Goal: Transaction & Acquisition: Purchase product/service

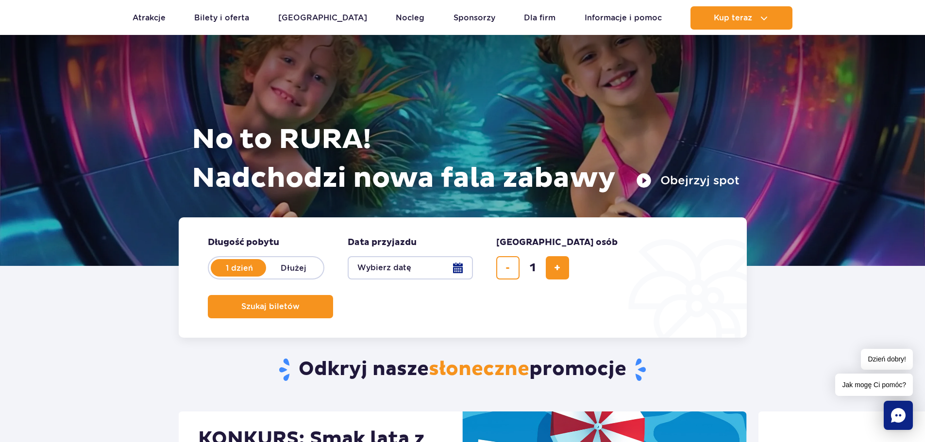
scroll to position [97, 0]
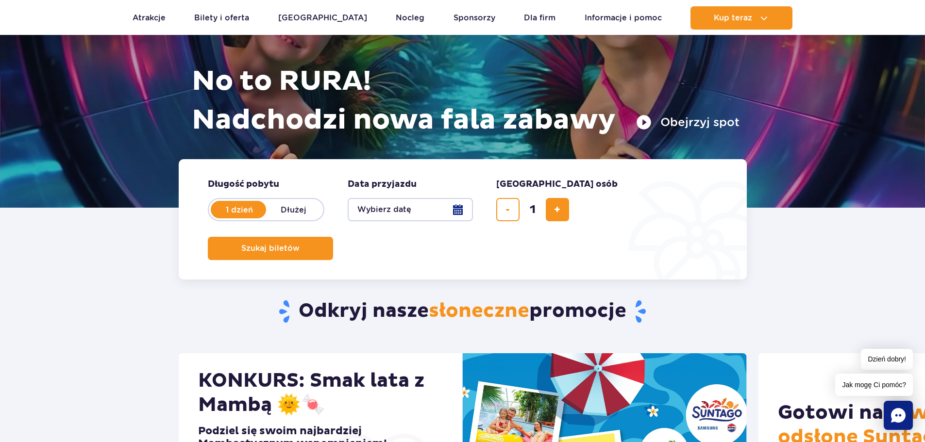
click at [302, 210] on label "Dłużej" at bounding box center [293, 210] width 55 height 20
click at [277, 218] on input "Dłużej" at bounding box center [271, 219] width 11 height 2
radio input "false"
radio input "true"
click at [454, 213] on button "Wybierz datę" at bounding box center [410, 209] width 125 height 23
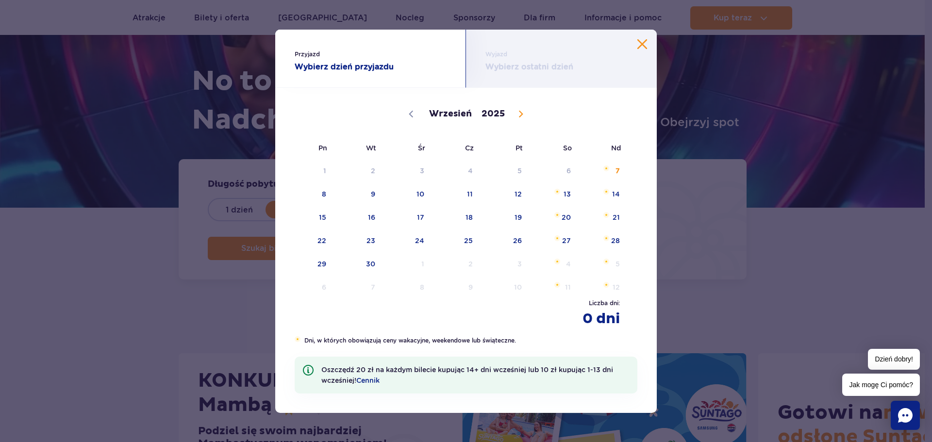
click at [523, 115] on icon at bounding box center [521, 114] width 7 height 7
select select "9"
click at [561, 171] on span "4" at bounding box center [554, 171] width 49 height 22
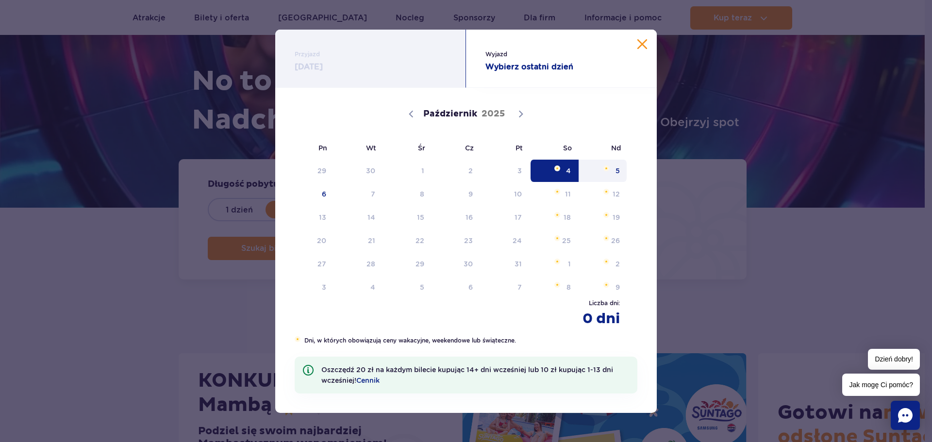
click at [605, 171] on span "5" at bounding box center [603, 171] width 49 height 22
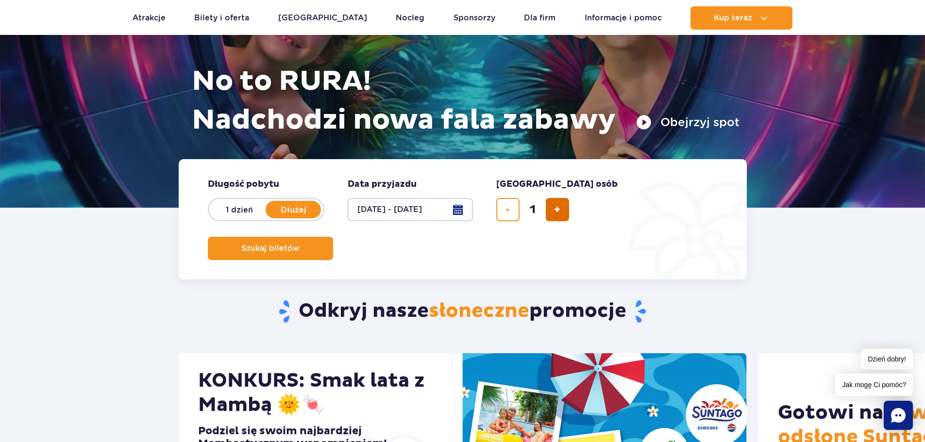
click at [558, 210] on span "dodaj bilet" at bounding box center [557, 210] width 6 height 0
type input "4"
click at [296, 244] on span "Szukaj biletów" at bounding box center [266, 248] width 58 height 9
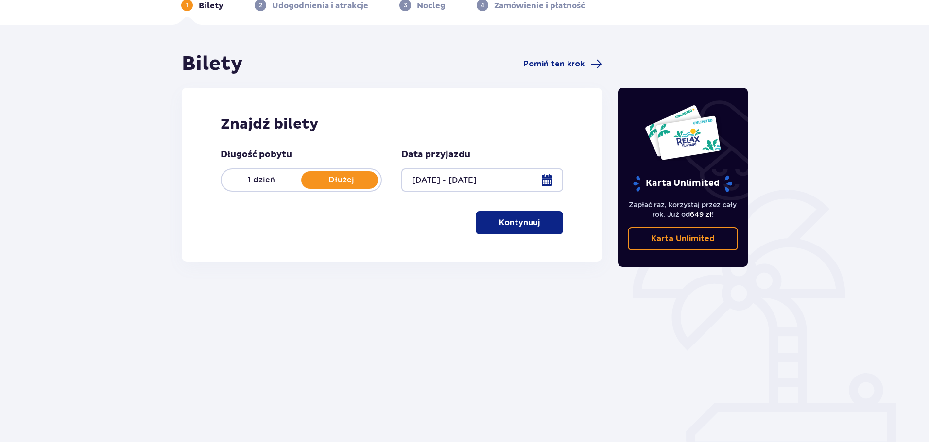
scroll to position [52, 0]
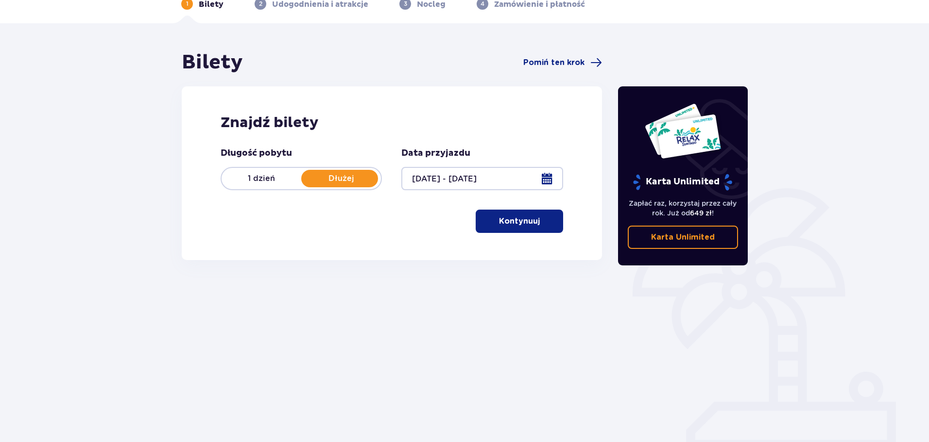
click at [524, 216] on p "Kontynuuj" at bounding box center [519, 221] width 41 height 11
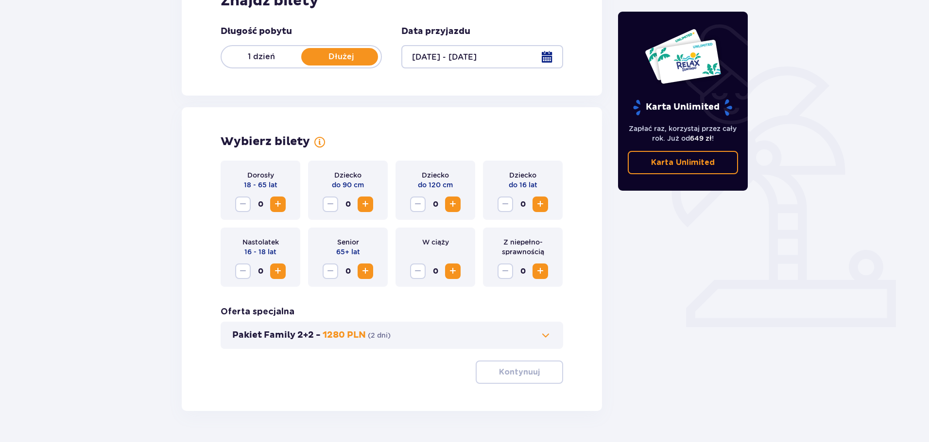
scroll to position [202, 0]
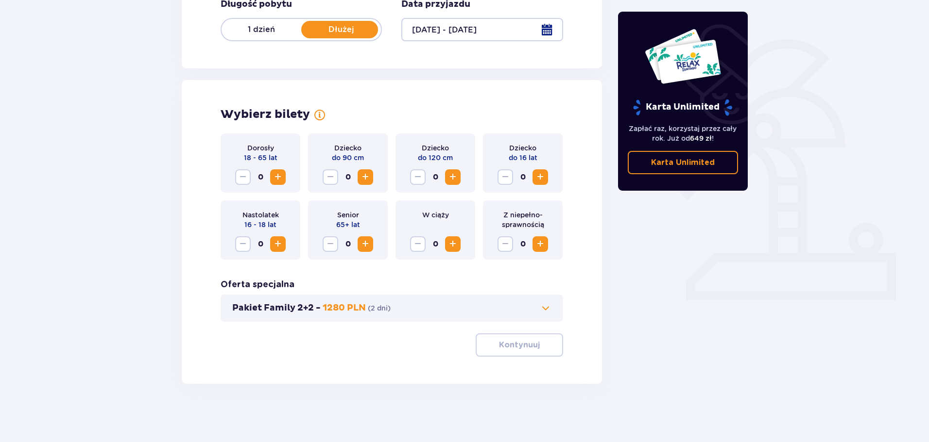
click at [278, 177] on span "Increase" at bounding box center [278, 177] width 12 height 12
click at [540, 180] on span "Increase" at bounding box center [540, 177] width 12 height 12
click at [515, 348] on p "Kontynuuj" at bounding box center [519, 345] width 41 height 11
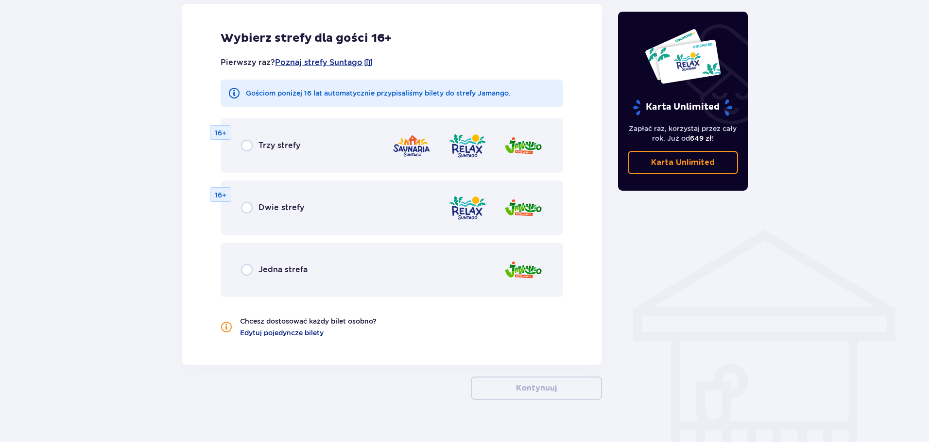
scroll to position [575, 0]
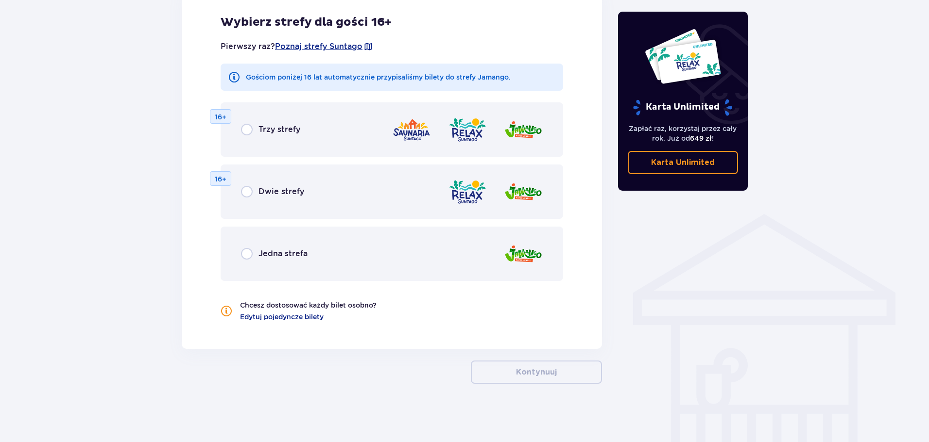
click at [358, 255] on div "Jedna strefa" at bounding box center [391, 254] width 342 height 54
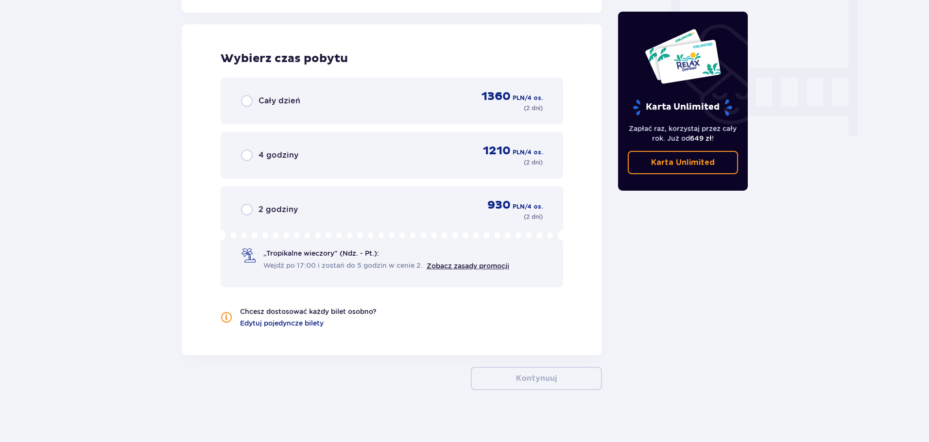
scroll to position [912, 0]
click at [289, 98] on p "Cały dzień" at bounding box center [279, 100] width 42 height 11
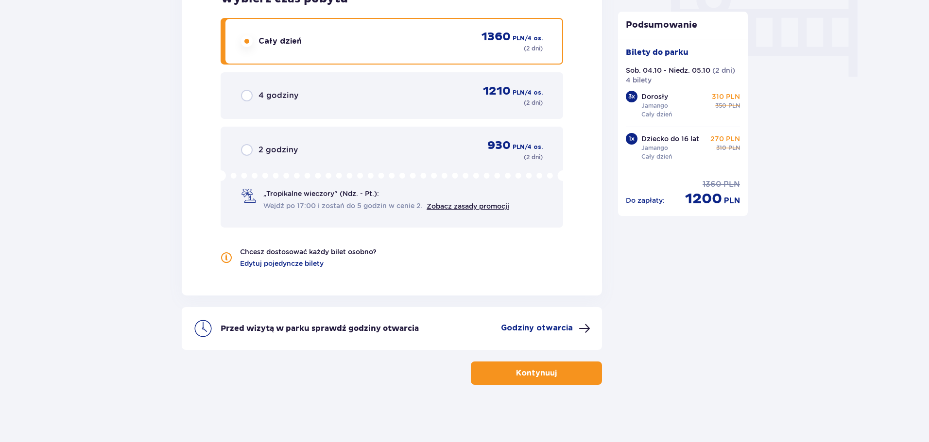
scroll to position [972, 0]
click at [546, 375] on p "Kontynuuj" at bounding box center [536, 372] width 41 height 11
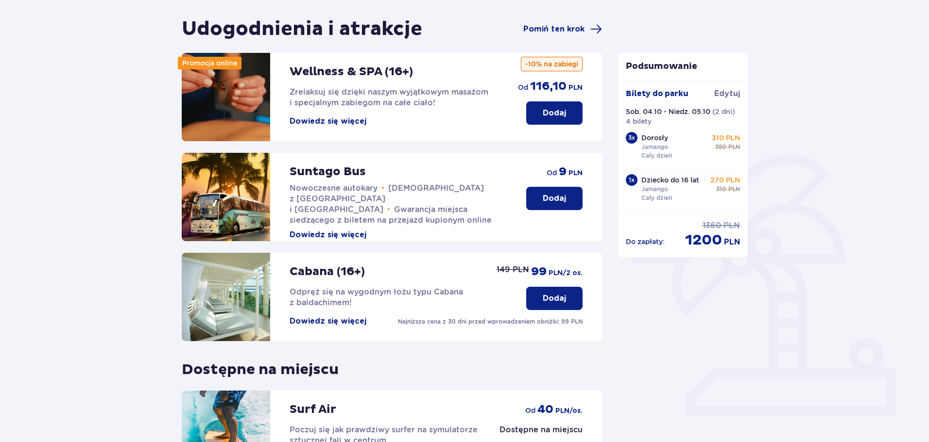
scroll to position [194, 0]
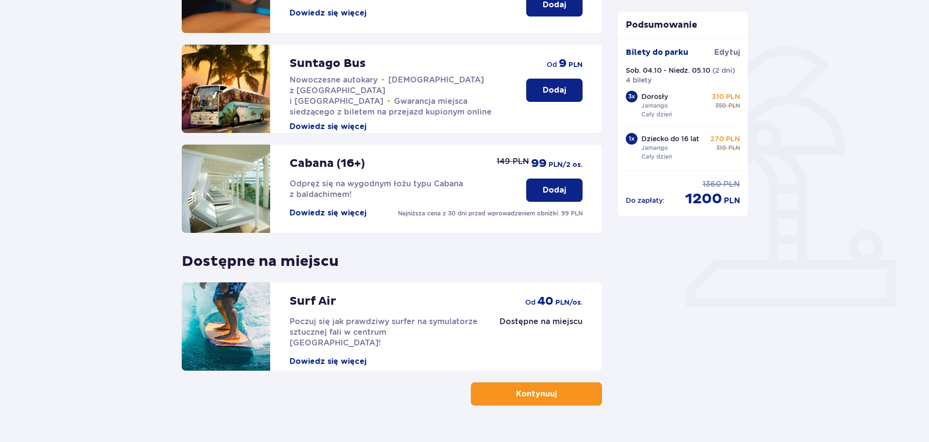
click at [522, 391] on p "Kontynuuj" at bounding box center [536, 394] width 41 height 11
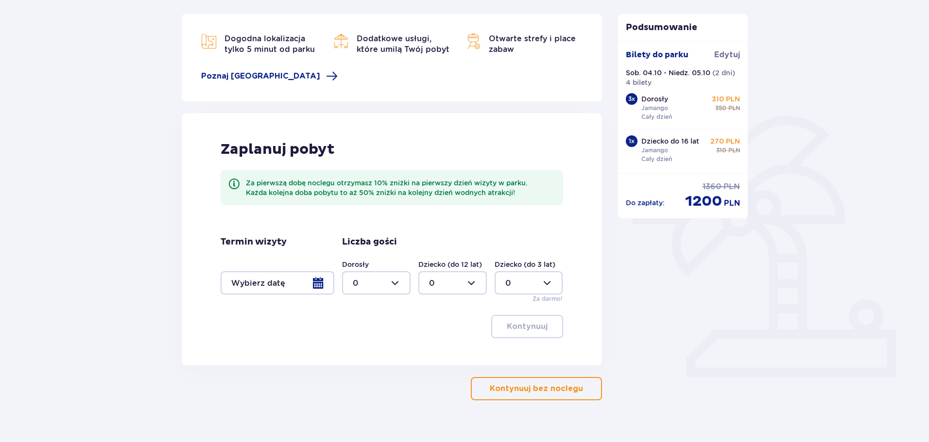
scroll to position [141, 0]
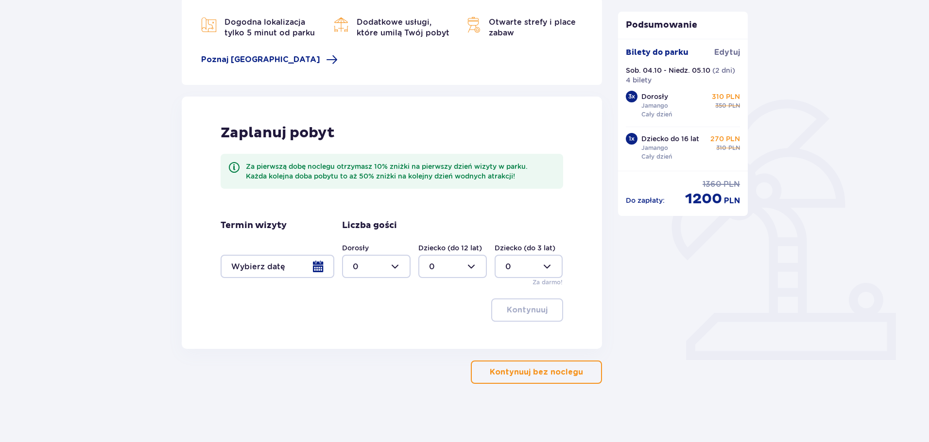
click at [321, 263] on div at bounding box center [277, 266] width 114 height 23
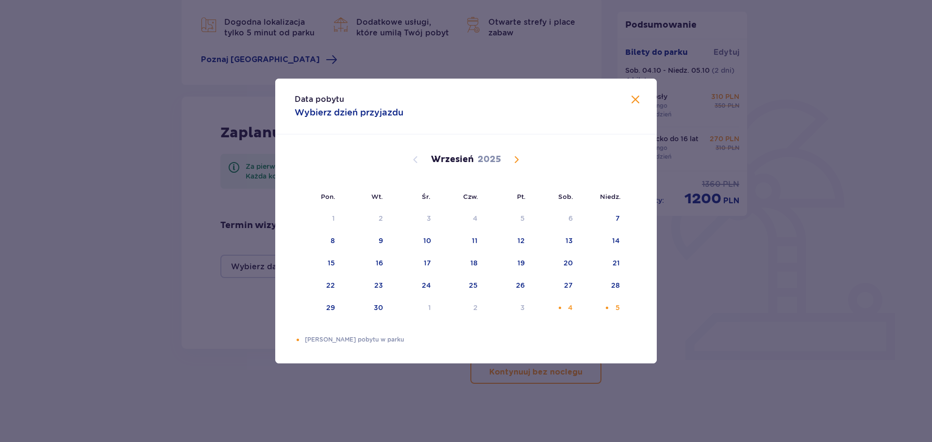
click at [515, 157] on span "Calendar" at bounding box center [517, 160] width 12 height 12
click at [570, 219] on div "4" at bounding box center [570, 219] width 5 height 10
click at [573, 220] on div "4" at bounding box center [570, 219] width 5 height 10
click at [605, 220] on div "Choose niedziela, 5 października 2025 as your check-out date. It’s available." at bounding box center [607, 219] width 6 height 6
type input "[DATE] - [DATE]"
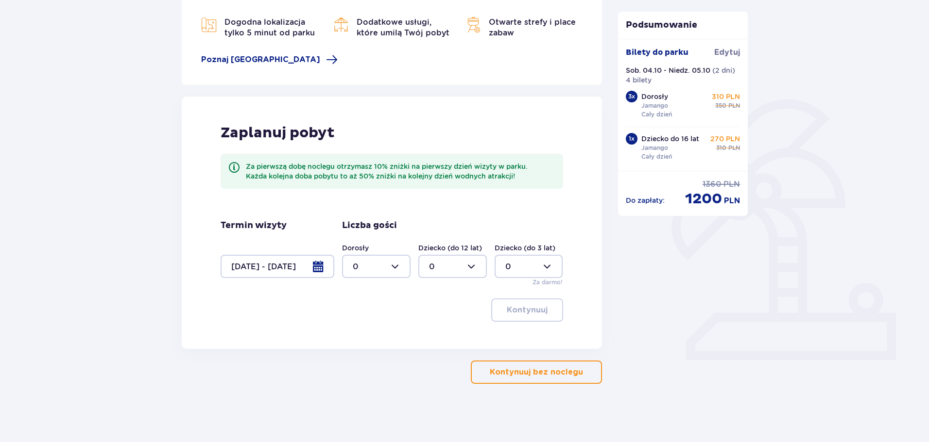
click at [395, 264] on div at bounding box center [376, 266] width 68 height 23
click at [365, 353] on div "3" at bounding box center [376, 357] width 47 height 11
type input "3"
click at [470, 271] on div at bounding box center [452, 266] width 68 height 23
click at [432, 314] on div "1" at bounding box center [452, 316] width 47 height 11
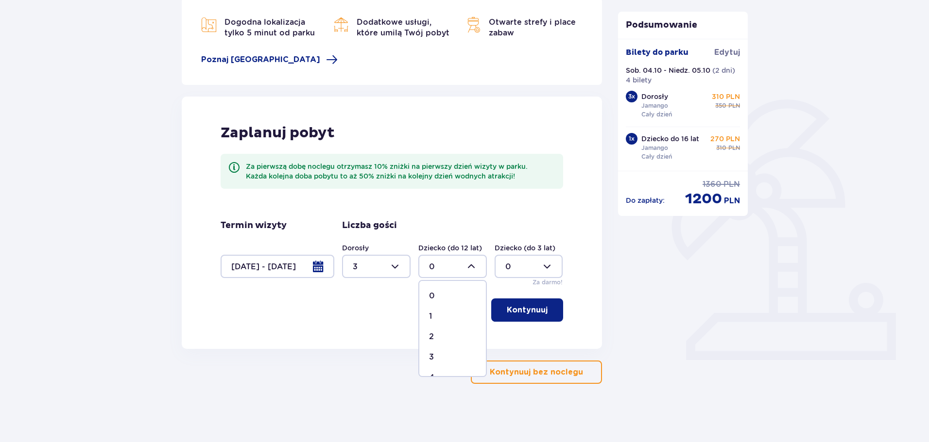
type input "1"
click at [522, 309] on p "Kontynuuj" at bounding box center [527, 310] width 41 height 11
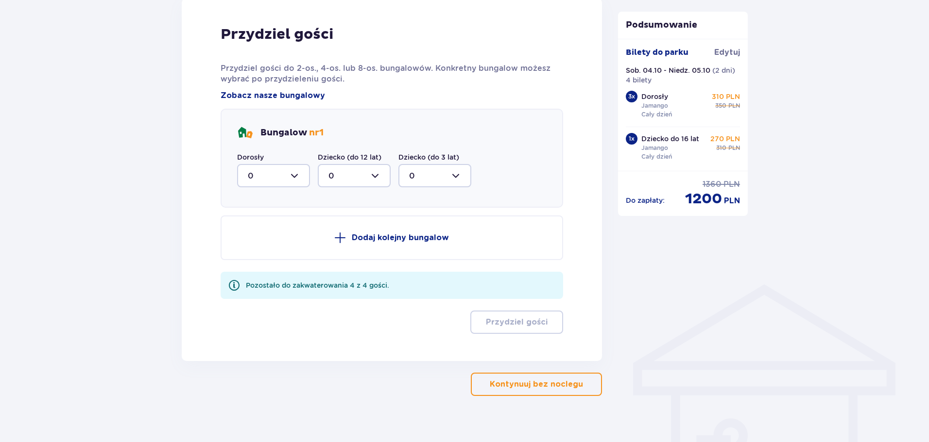
scroll to position [516, 0]
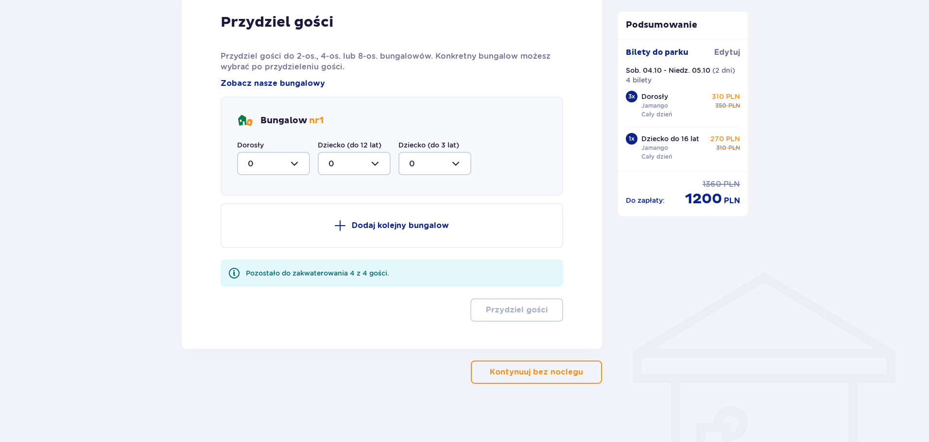
click at [299, 161] on div at bounding box center [273, 163] width 73 height 23
drag, startPoint x: 299, startPoint y: 161, endPoint x: 255, endPoint y: 253, distance: 102.1
click at [255, 253] on div "3" at bounding box center [273, 254] width 51 height 11
type input "3"
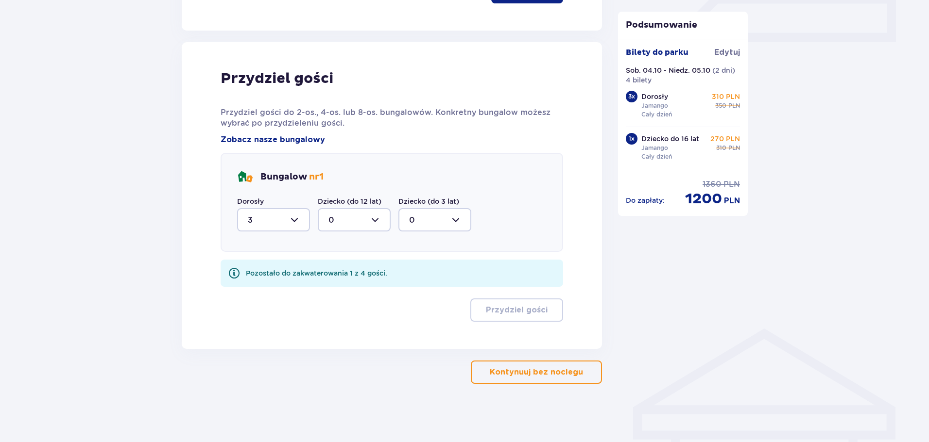
scroll to position [460, 0]
click at [341, 220] on div at bounding box center [354, 219] width 73 height 23
click at [336, 267] on div "1" at bounding box center [353, 270] width 51 height 11
type input "1"
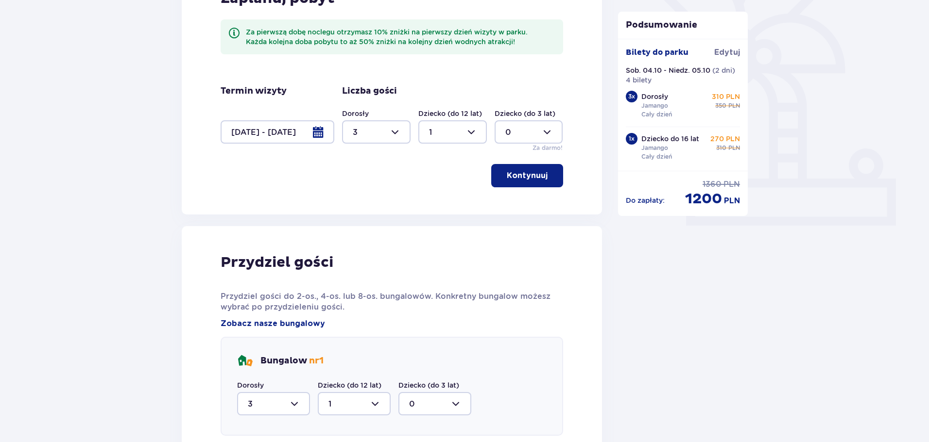
scroll to position [421, 0]
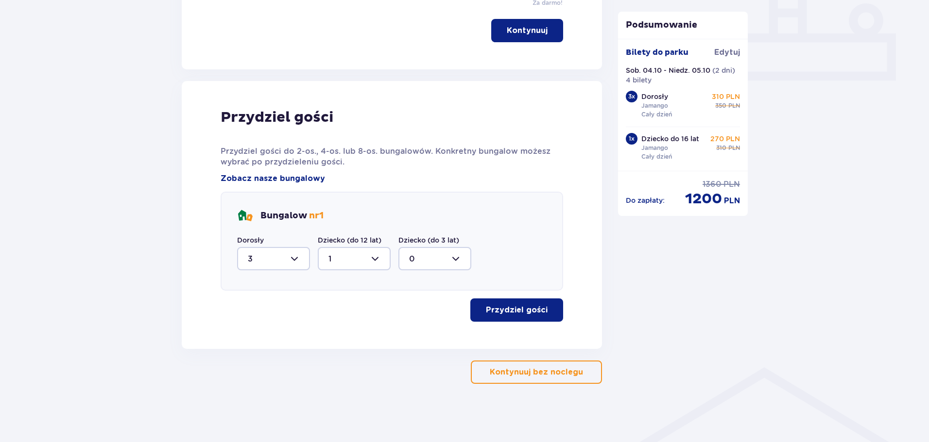
click at [520, 311] on p "Przydziel gości" at bounding box center [517, 310] width 62 height 11
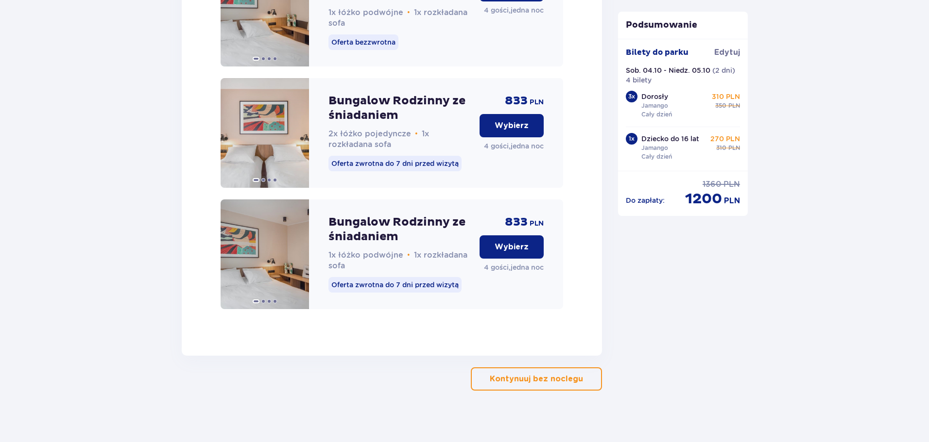
scroll to position [1338, 0]
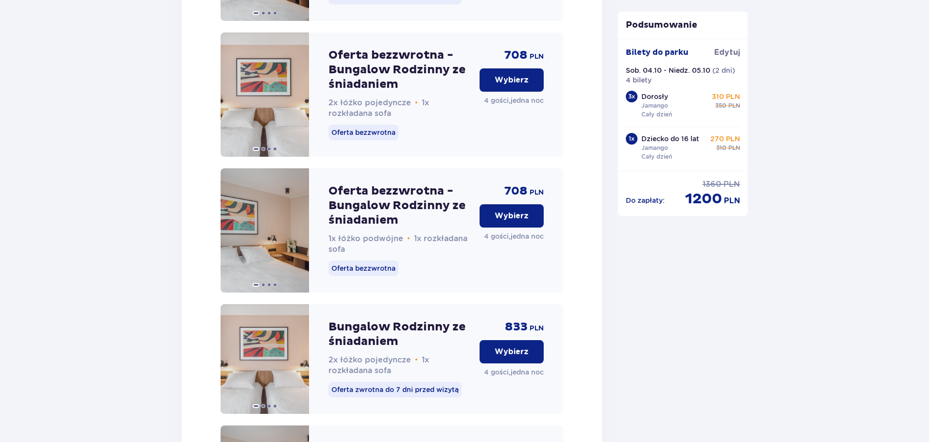
click at [510, 221] on p "Wybierz" at bounding box center [511, 216] width 34 height 11
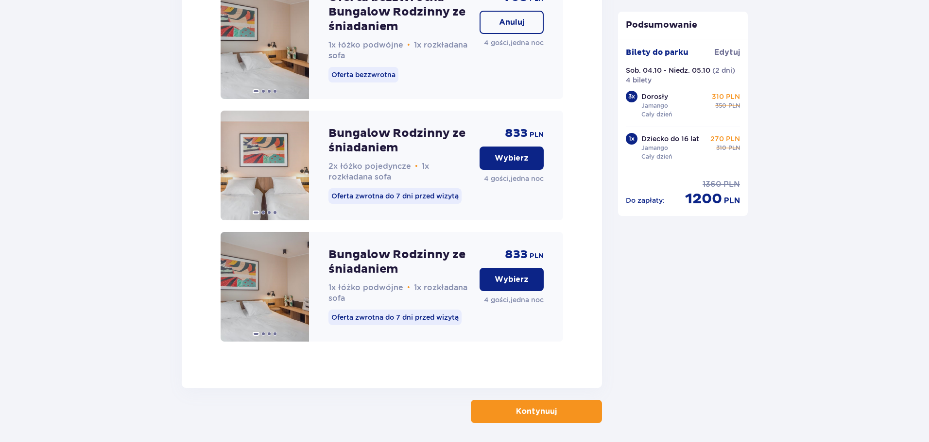
scroll to position [1581, 0]
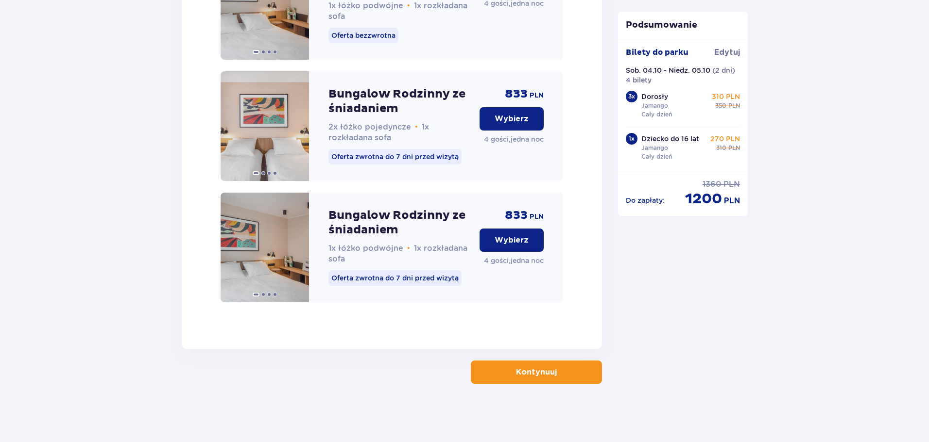
click at [541, 377] on p "Kontynuuj" at bounding box center [536, 372] width 41 height 11
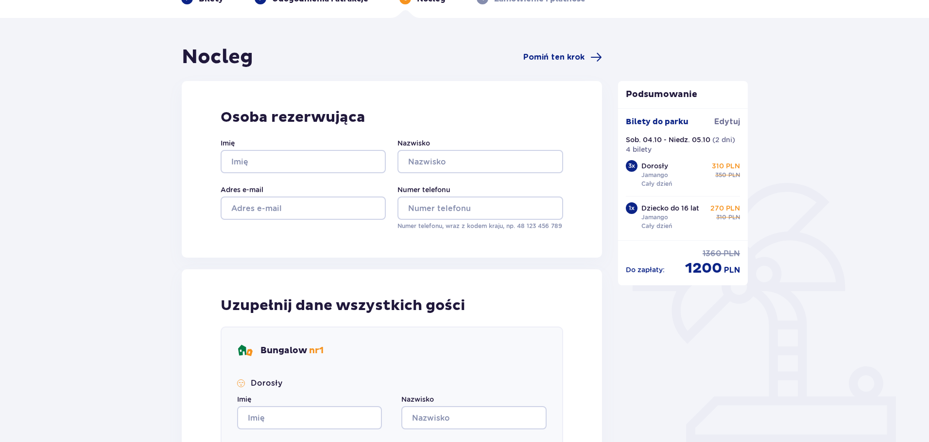
scroll to position [49, 0]
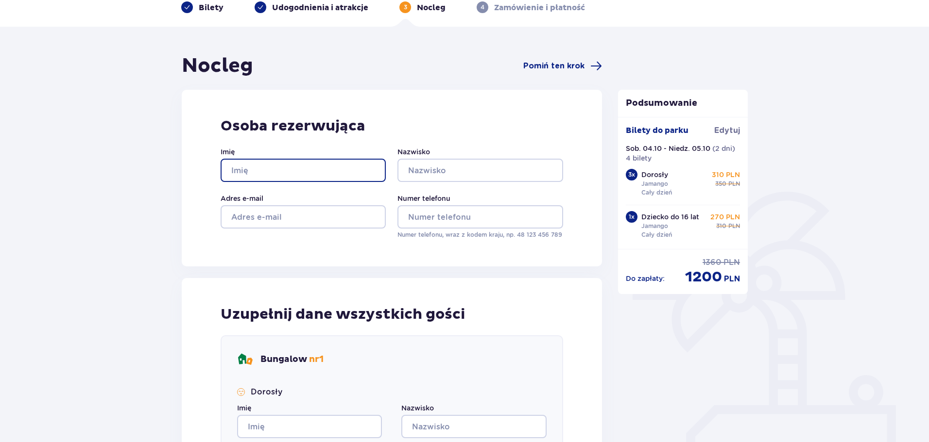
click at [308, 169] on input "Imię" at bounding box center [302, 170] width 165 height 23
type input "Oleksii"
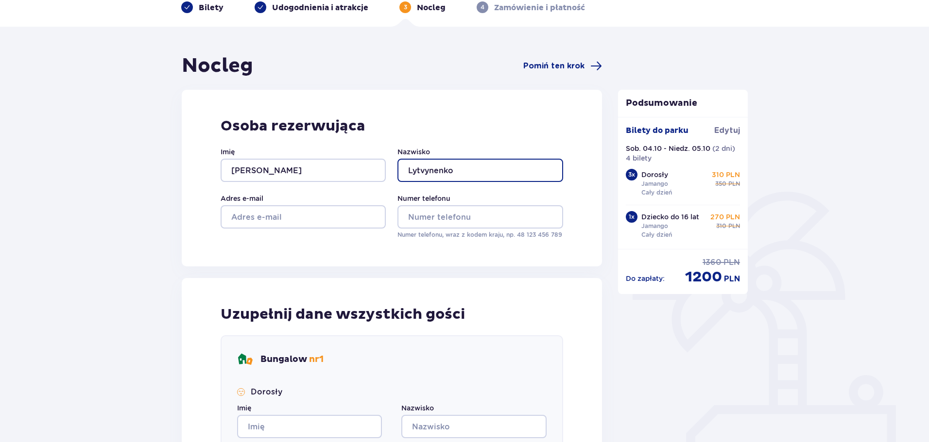
type input "Lytvynenko"
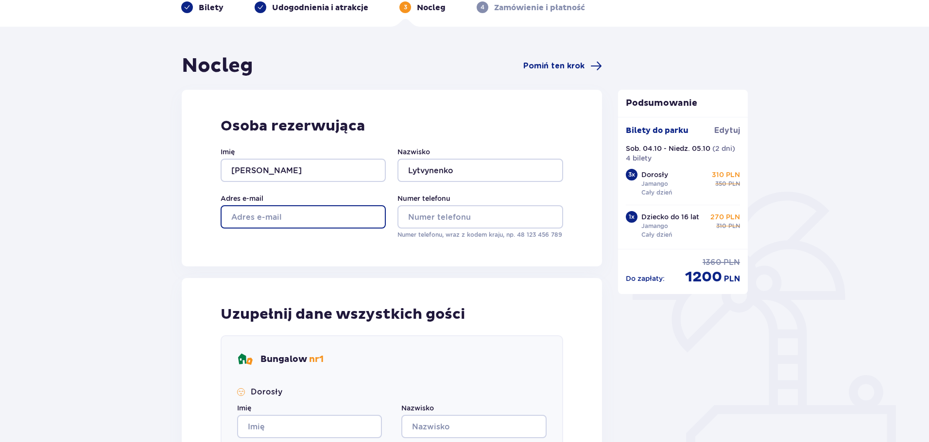
click at [318, 212] on input "Adres e-mail" at bounding box center [302, 216] width 165 height 23
type input "kolcher2007@gmail.com"
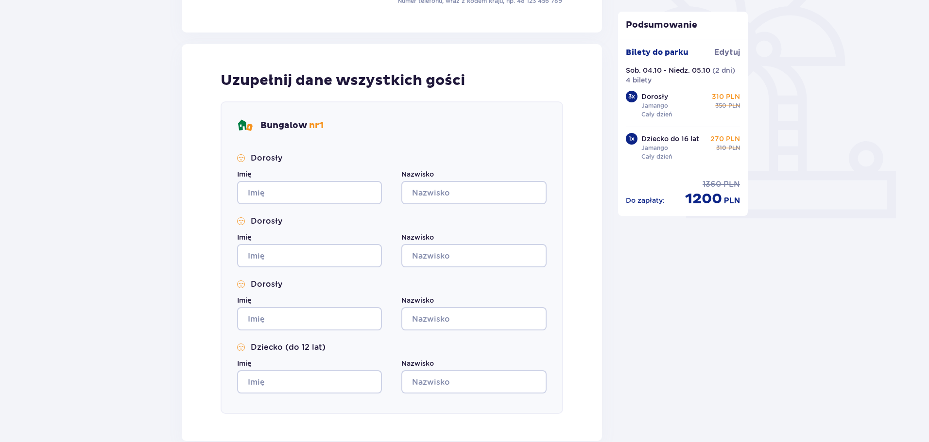
scroll to position [340, 0]
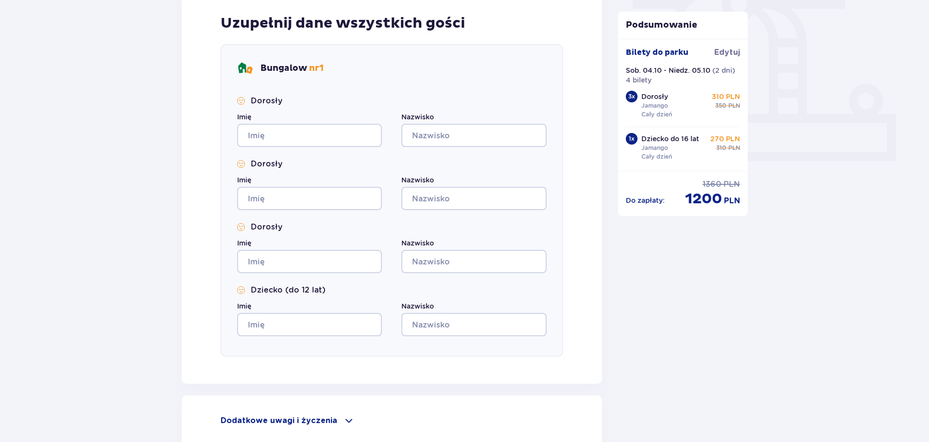
type input "501649837"
click at [298, 143] on input "Imię" at bounding box center [309, 135] width 145 height 23
type input "Oleksii"
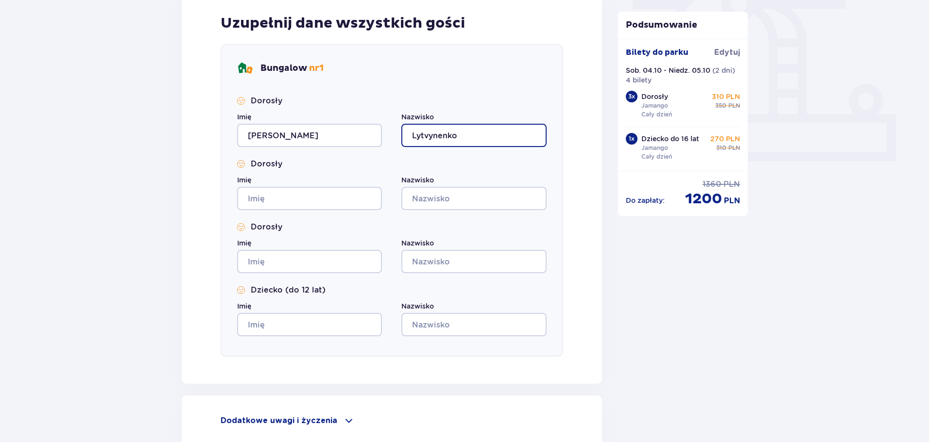
type input "Lytvynenko"
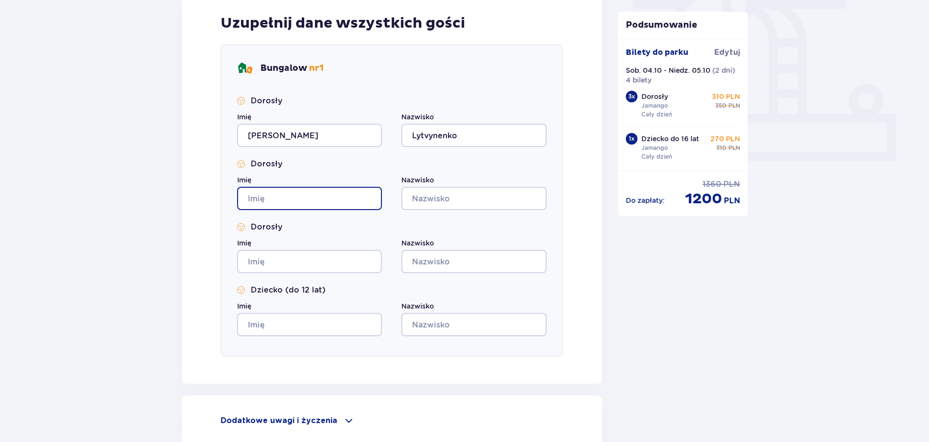
click at [290, 199] on input "Imię" at bounding box center [309, 198] width 145 height 23
type input "Yuliia"
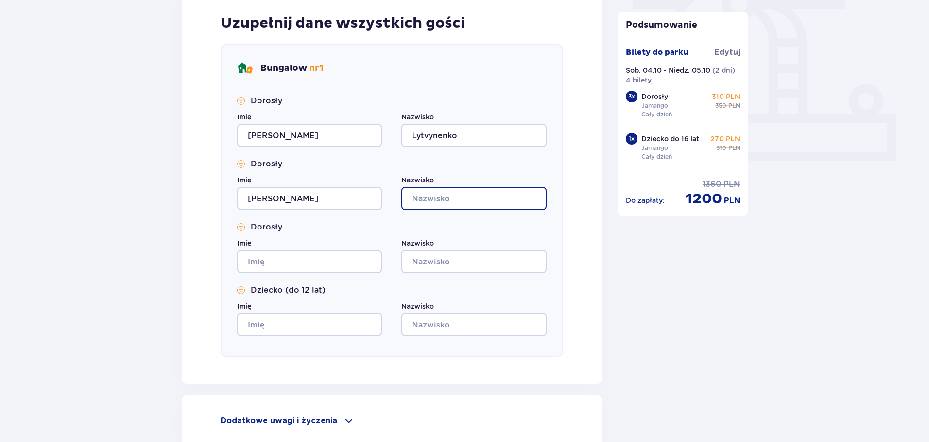
paste input "Lytvynenko"
type input "Lytvynenko"
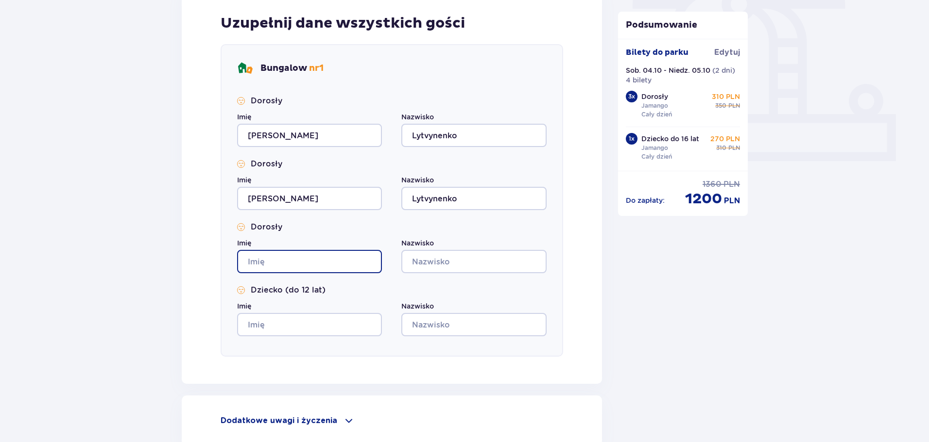
click at [279, 260] on input "Imię" at bounding box center [309, 261] width 145 height 23
type input "Iryna"
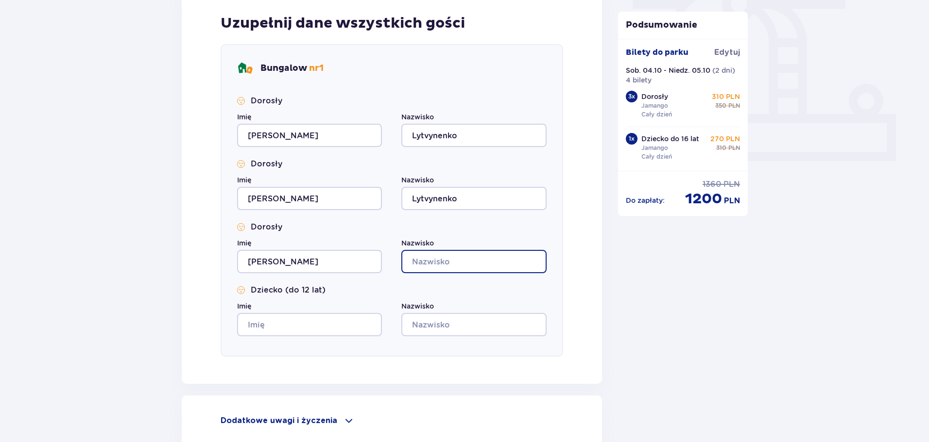
paste input "Lytvynenko"
type input "Lytvynenko"
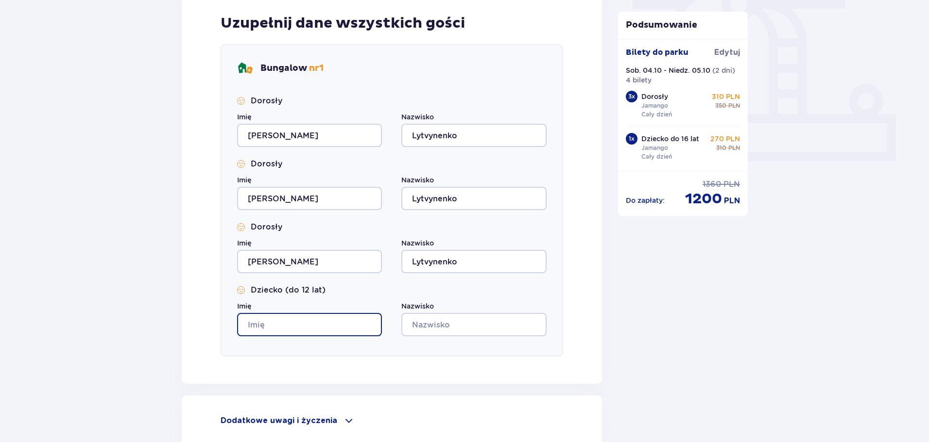
click at [302, 322] on input "Imię" at bounding box center [309, 324] width 145 height 23
type input "Viktoriia"
click at [469, 350] on div "Bungalow nr 1 Dorosły Imię Oleksii Nazwisko Lytvynenko Dorosły Imię Yuliia Nazw…" at bounding box center [391, 200] width 342 height 313
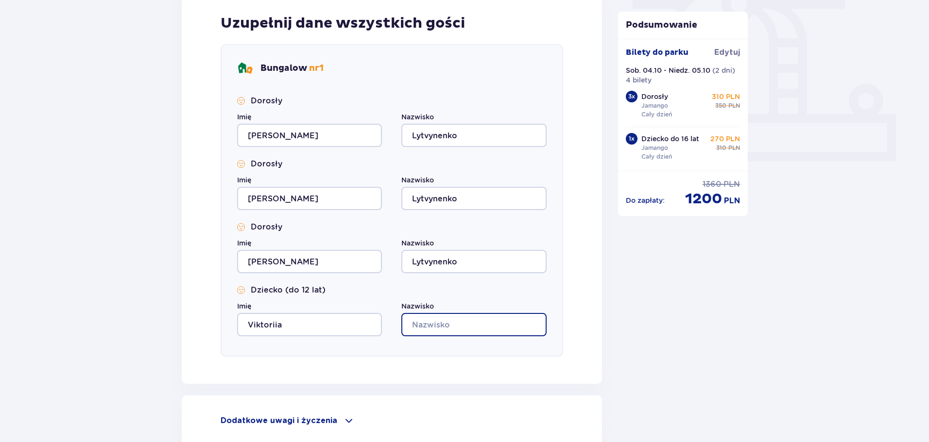
click at [459, 327] on input "Nazwisko" at bounding box center [473, 324] width 145 height 23
paste input "Lytvynenko"
type input "Lytvynenko"
click at [641, 293] on div "Podsumowanie Bilety do parku Edytuj Sob. 04.10 - Niedz. 05.10 ( 2 dni ) 4 bilet…" at bounding box center [683, 122] width 146 height 719
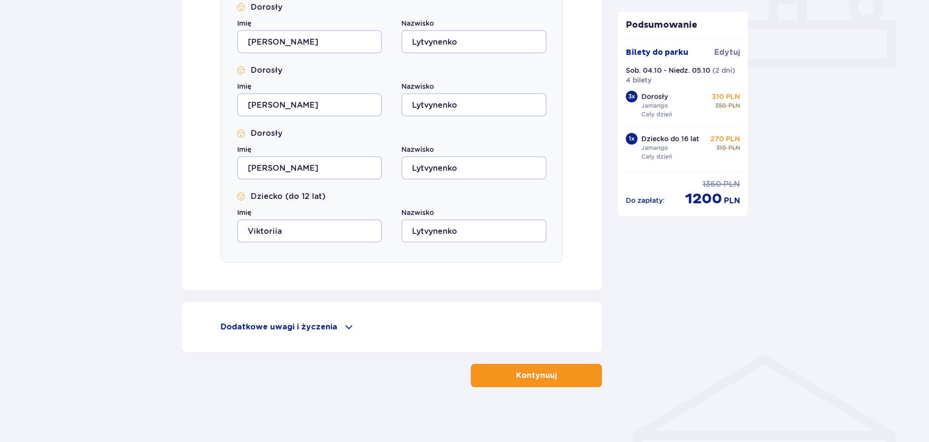
scroll to position [438, 0]
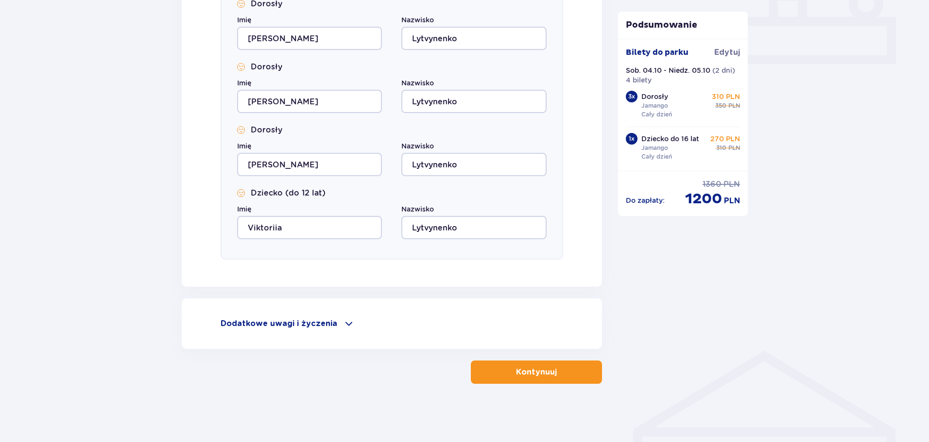
click at [532, 374] on p "Kontynuuj" at bounding box center [536, 372] width 41 height 11
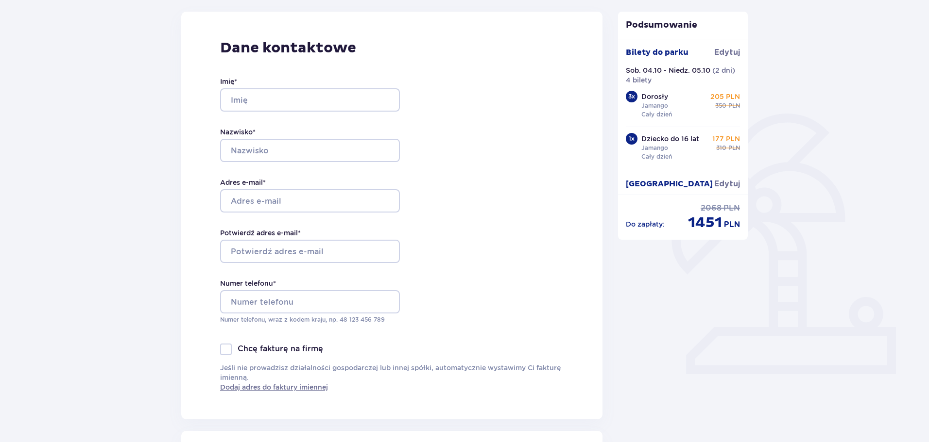
scroll to position [97, 0]
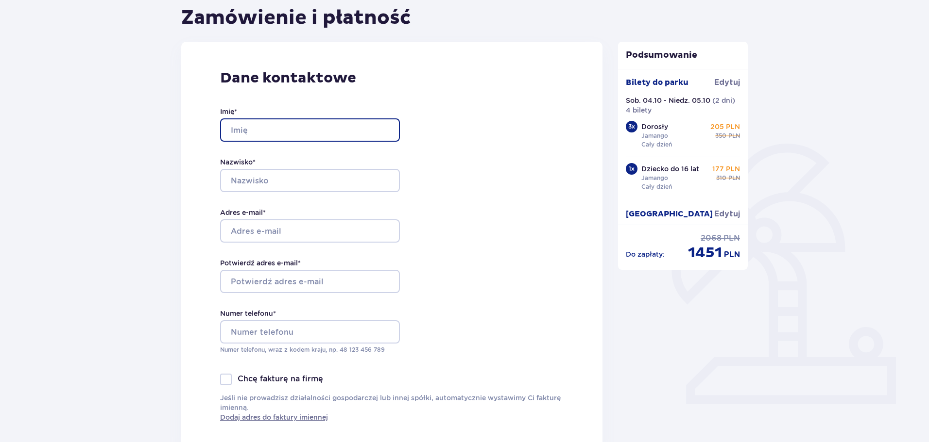
click at [306, 133] on input "Imię *" at bounding box center [310, 129] width 180 height 23
type input "Oleksii"
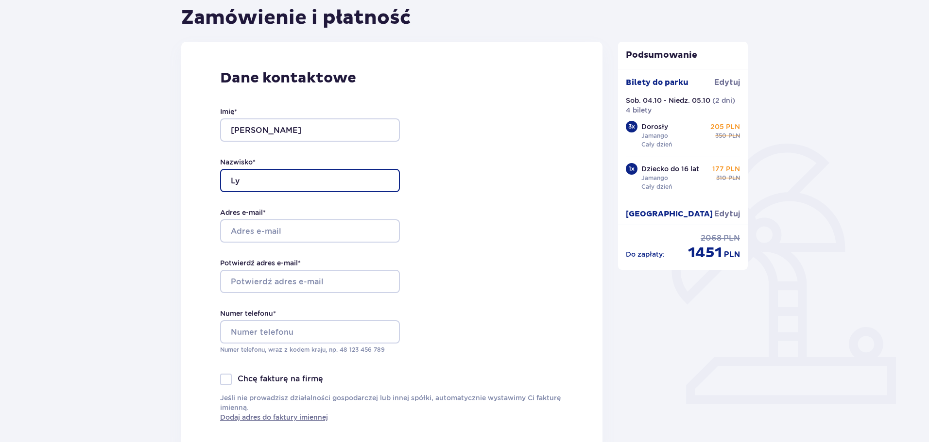
type input "L"
paste input "Lytvynenko"
type input "Lytvynenko"
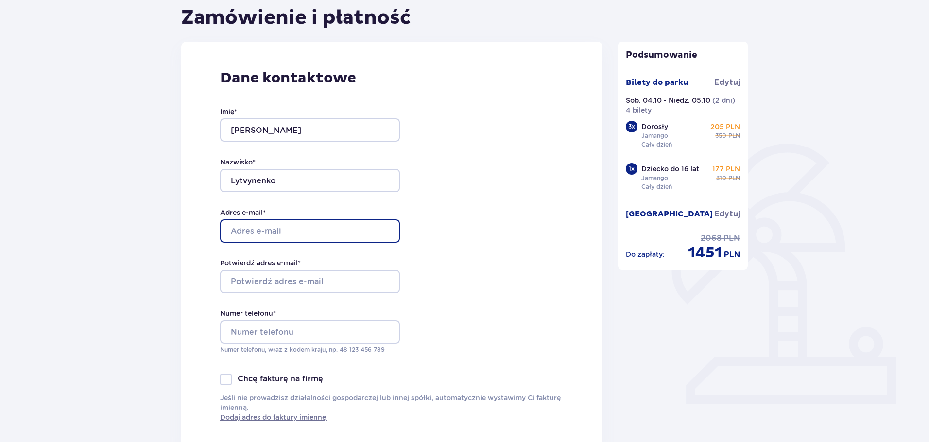
click at [238, 232] on input "Adres e-mail *" at bounding box center [310, 231] width 180 height 23
type input "kolcher2007@gmail.com"
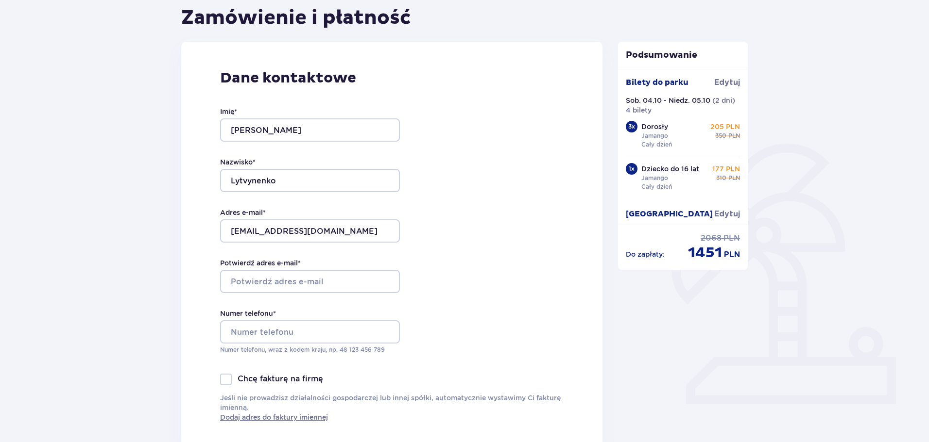
click at [466, 238] on div "Dane kontaktowe Imię * Oleksii Nazwisko * Lytvynenko Adres e-mail * kolcher2007…" at bounding box center [391, 246] width 421 height 408
click at [343, 285] on input "Potwierdź adres e-mail *" at bounding box center [310, 281] width 180 height 23
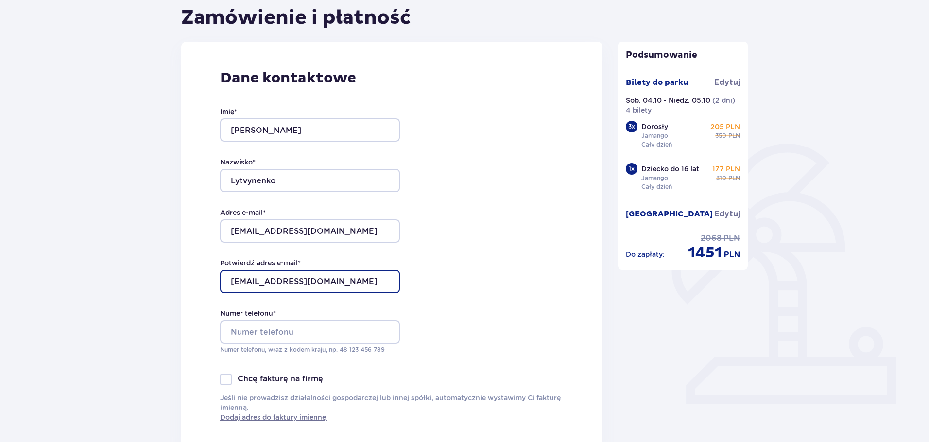
type input "kolcher2007@gmail.com"
click at [504, 256] on div "Dane kontaktowe Imię * Oleksii Nazwisko * Lytvynenko Adres e-mail * kolcher2007…" at bounding box center [391, 246] width 421 height 408
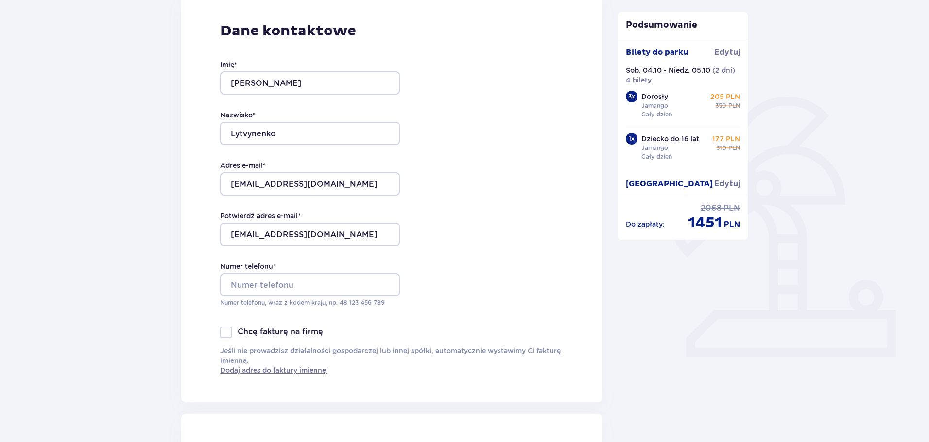
scroll to position [243, 0]
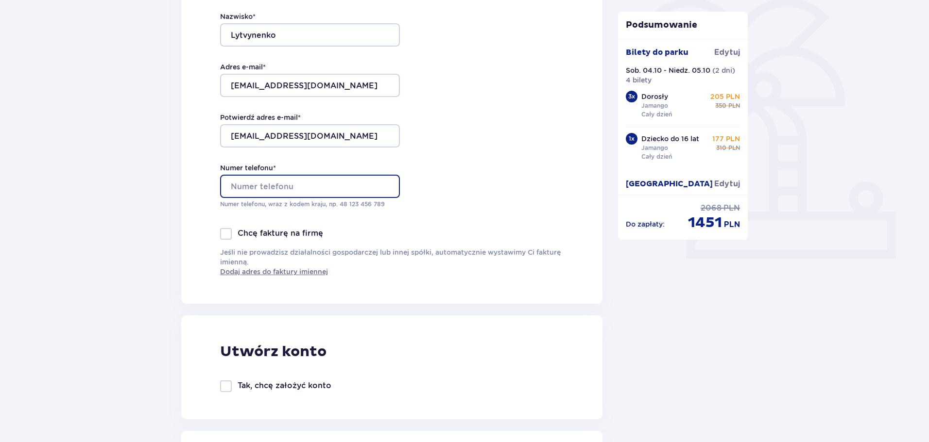
click at [302, 188] on input "Numer telefonu *" at bounding box center [310, 186] width 180 height 23
type input "501649837"
drag, startPoint x: 517, startPoint y: 270, endPoint x: 520, endPoint y: 274, distance: 5.9
click at [517, 270] on p "Jeśli nie prowadzisz działalności gospodarczej lub innej spółki, automatycznie …" at bounding box center [391, 262] width 343 height 29
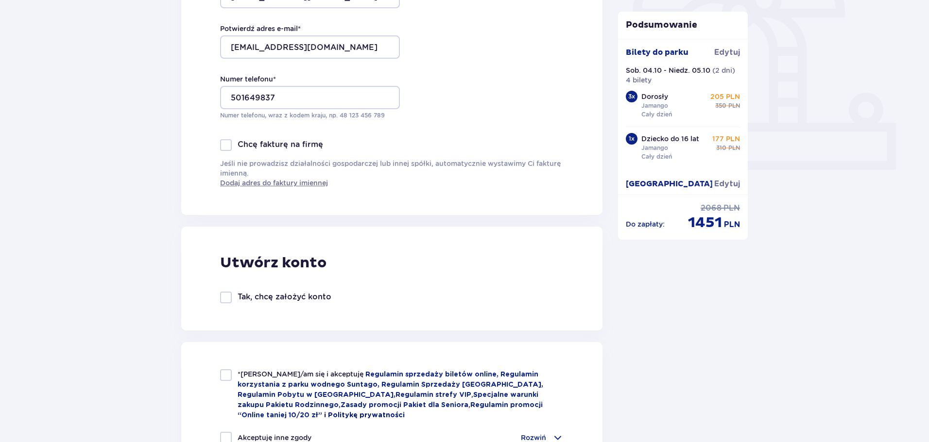
scroll to position [437, 0]
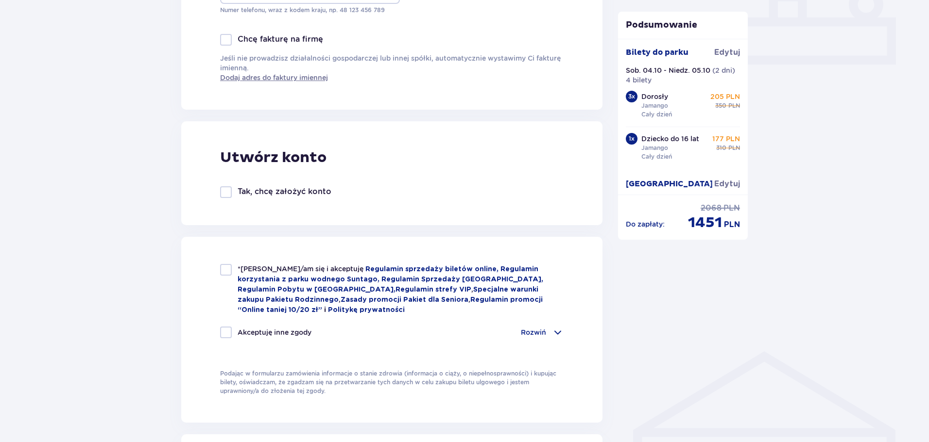
click at [272, 189] on p "Tak, chcę założyć konto" at bounding box center [284, 191] width 94 height 11
checkbox input "true"
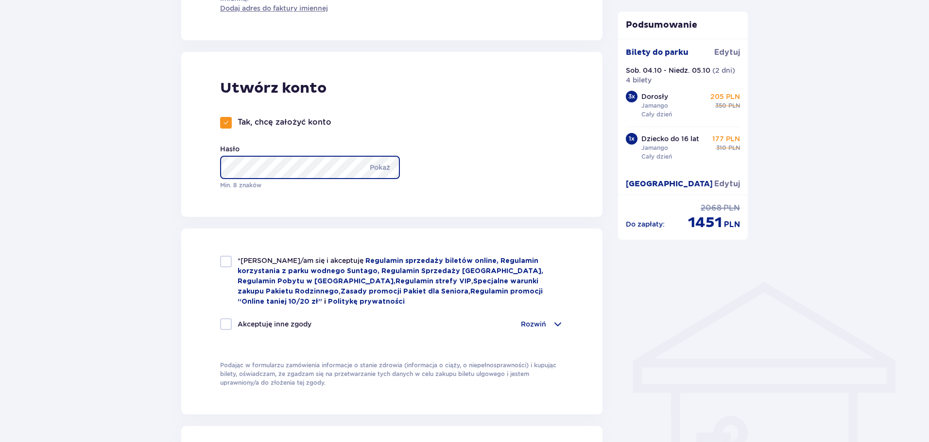
scroll to position [534, 0]
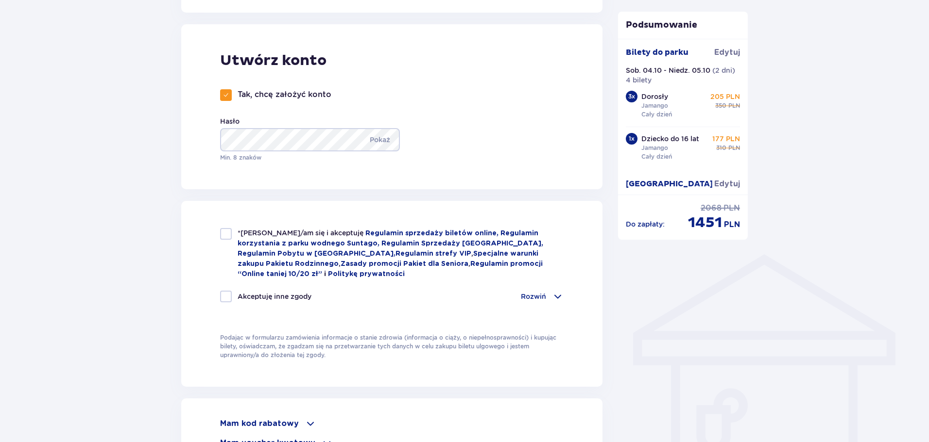
click at [223, 238] on div at bounding box center [226, 234] width 12 height 12
checkbox input "true"
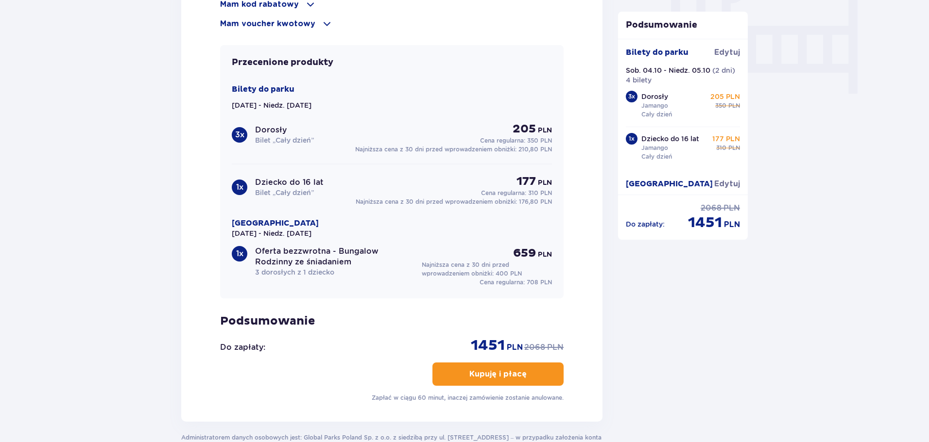
scroll to position [971, 0]
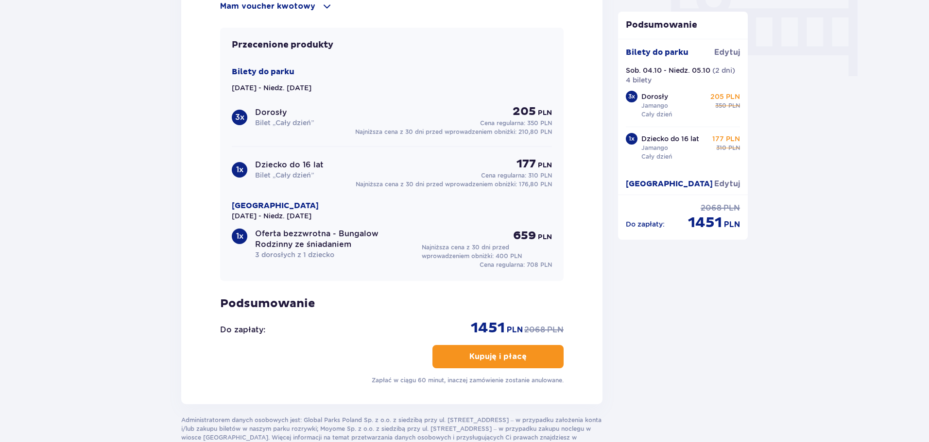
click at [481, 355] on p "Kupuję i płacę" at bounding box center [497, 357] width 57 height 11
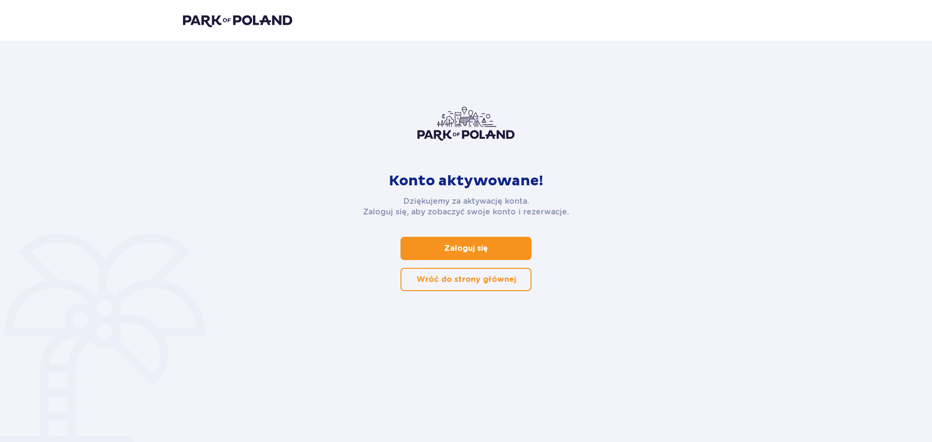
click at [460, 248] on p "Zaloguj się" at bounding box center [466, 248] width 44 height 11
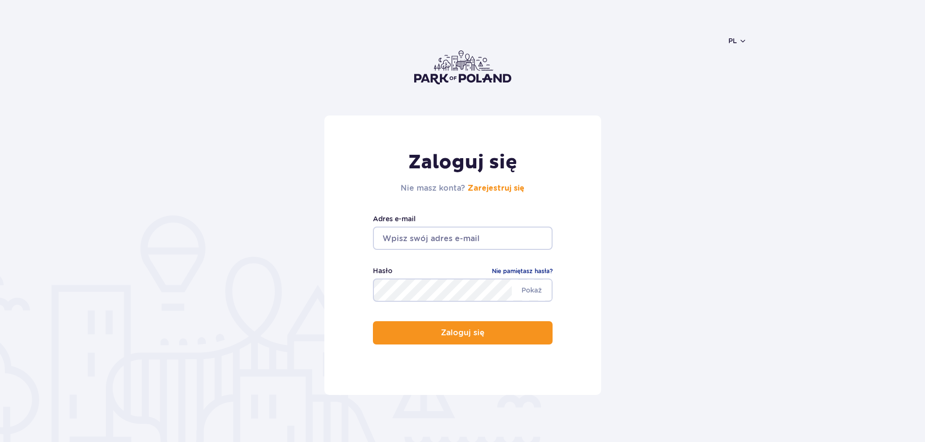
click at [438, 243] on input "email" at bounding box center [463, 238] width 180 height 23
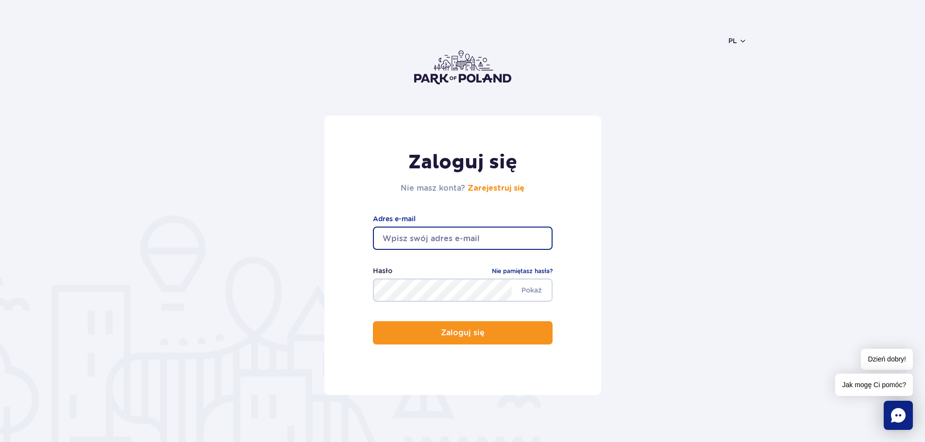
type input "[EMAIL_ADDRESS][DOMAIN_NAME]"
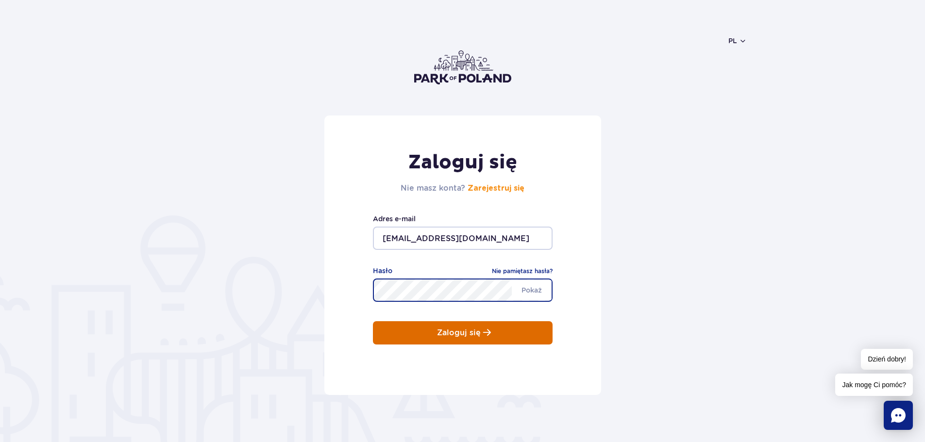
click at [445, 330] on p "Zaloguj się" at bounding box center [459, 333] width 44 height 9
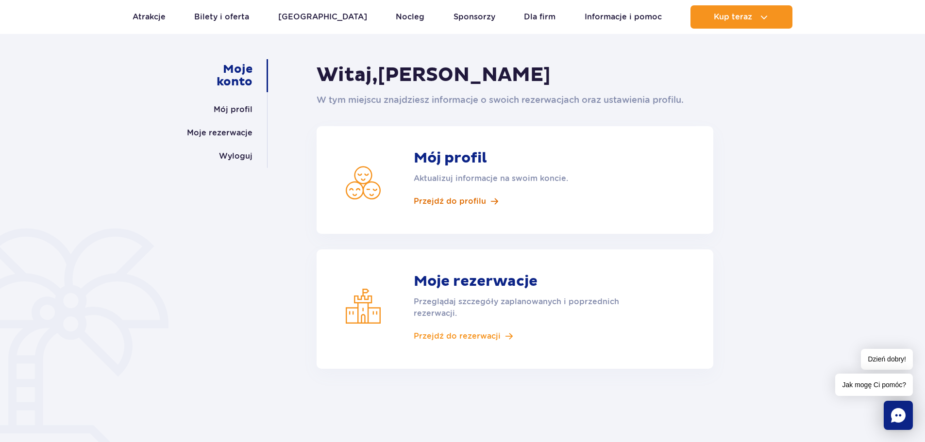
scroll to position [97, 0]
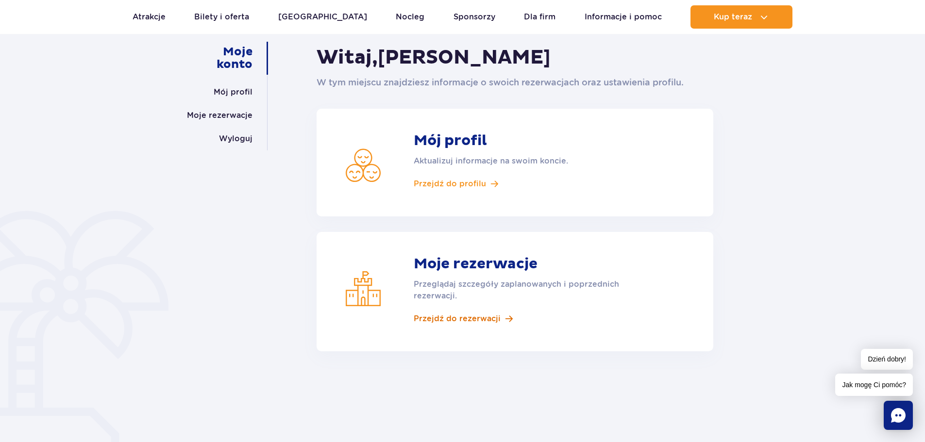
click at [450, 318] on span "Przejdź do rezerwacji" at bounding box center [457, 319] width 87 height 11
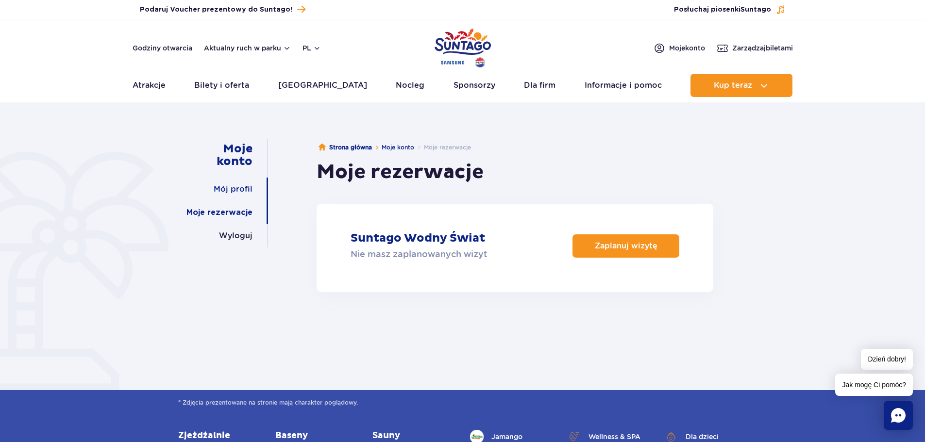
click at [232, 188] on link "Mój profil" at bounding box center [233, 189] width 39 height 23
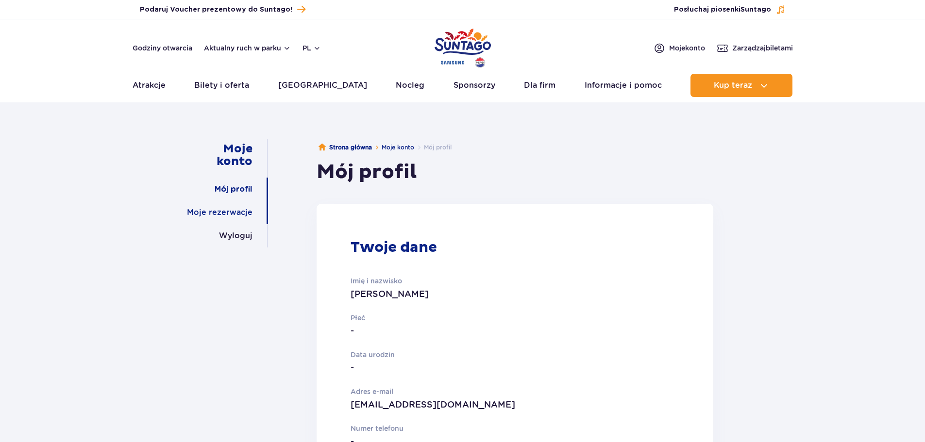
click at [225, 219] on link "Moje rezerwacje" at bounding box center [220, 212] width 66 height 23
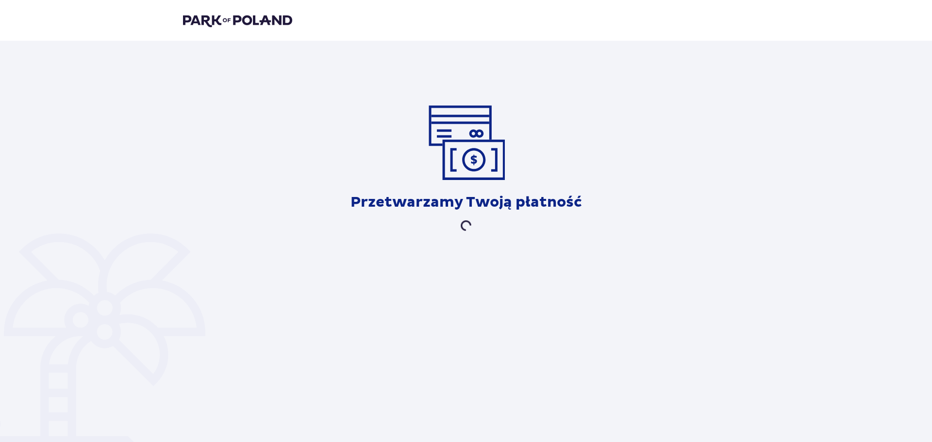
click at [350, 200] on div "Przetwarzamy Twoją płatność" at bounding box center [466, 168] width 566 height 128
click at [241, 26] on img at bounding box center [237, 21] width 109 height 14
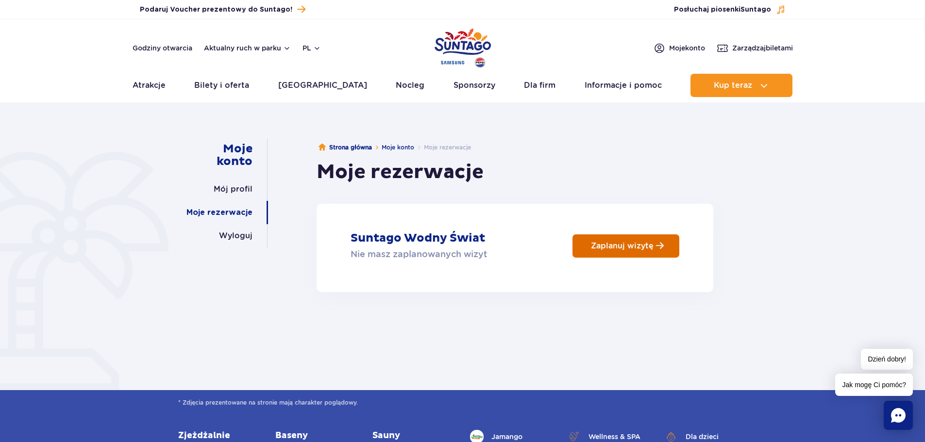
click at [612, 252] on link "Zaplanuj wizytę" at bounding box center [626, 246] width 107 height 23
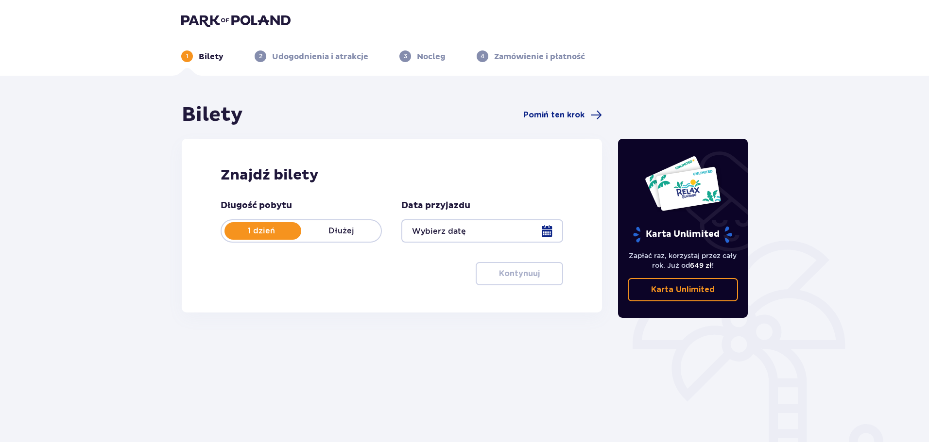
click at [336, 233] on p "Dłużej" at bounding box center [341, 231] width 80 height 11
click at [528, 235] on div at bounding box center [481, 231] width 161 height 23
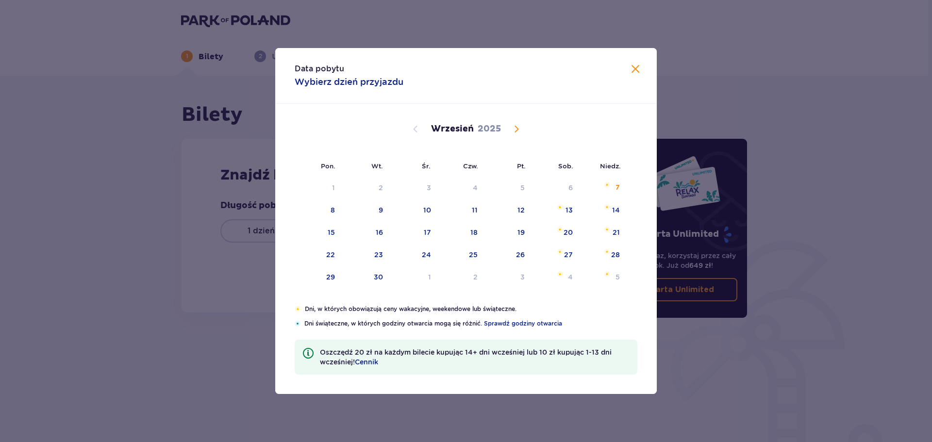
click at [512, 129] on span "Calendar" at bounding box center [517, 129] width 12 height 12
click at [514, 129] on span "Calendar" at bounding box center [517, 129] width 12 height 12
click at [412, 130] on span "Calendar" at bounding box center [416, 129] width 12 height 12
click at [570, 188] on div "4" at bounding box center [570, 188] width 5 height 10
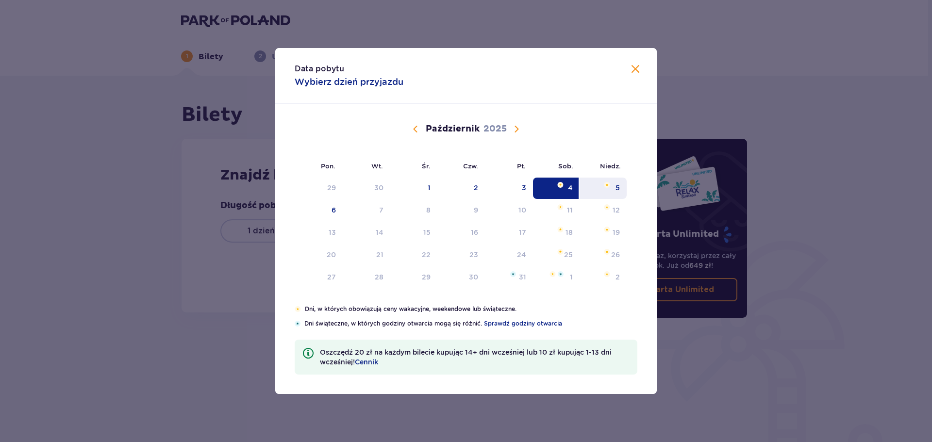
drag, startPoint x: 613, startPoint y: 188, endPoint x: 613, endPoint y: 195, distance: 7.3
click at [614, 187] on div "5" at bounding box center [603, 188] width 47 height 21
type input "04.10.25 - 05.10.25"
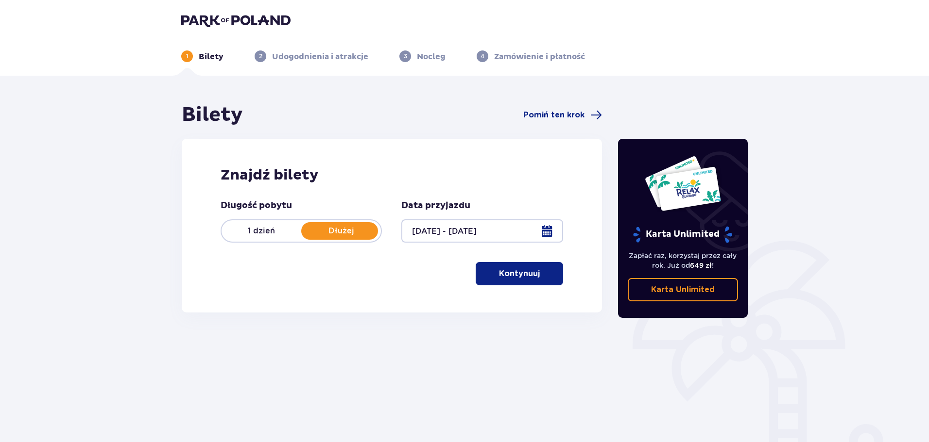
click at [517, 278] on p "Kontynuuj" at bounding box center [519, 274] width 41 height 11
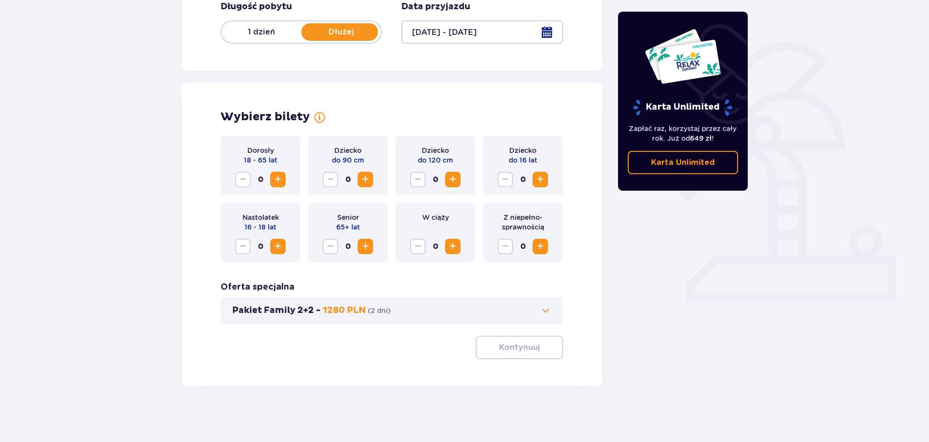
scroll to position [202, 0]
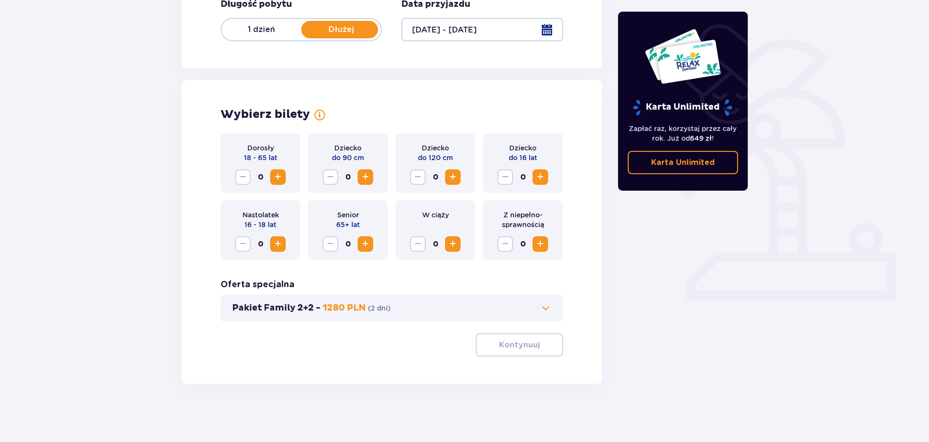
click at [271, 175] on button "Increase" at bounding box center [278, 177] width 16 height 16
click at [541, 180] on span "Increase" at bounding box center [540, 177] width 12 height 12
click at [506, 337] on button "Kontynuuj" at bounding box center [518, 345] width 87 height 23
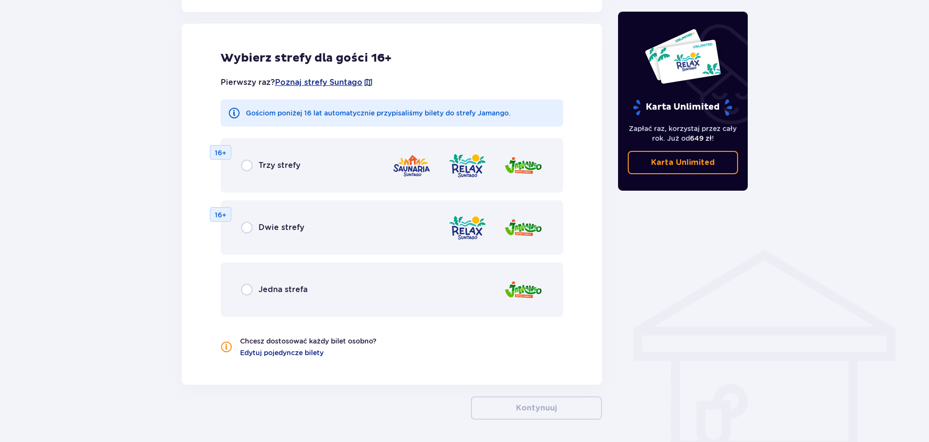
scroll to position [539, 0]
click at [280, 287] on p "Jedna strefa" at bounding box center [282, 289] width 49 height 11
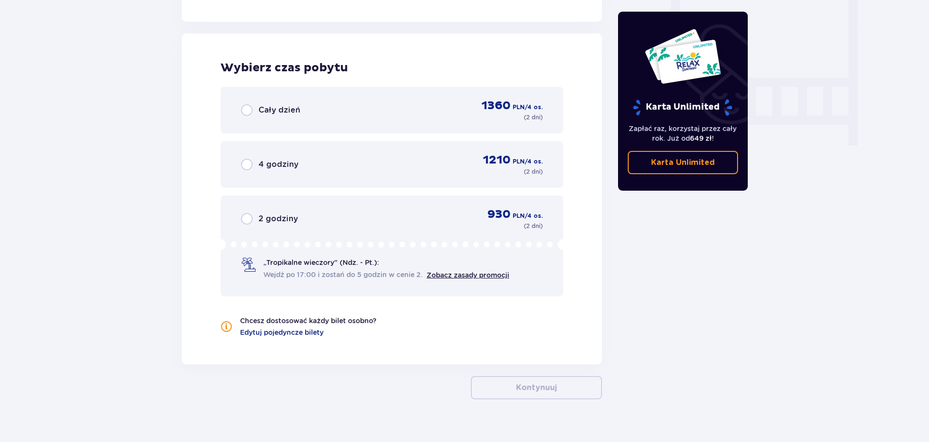
scroll to position [912, 0]
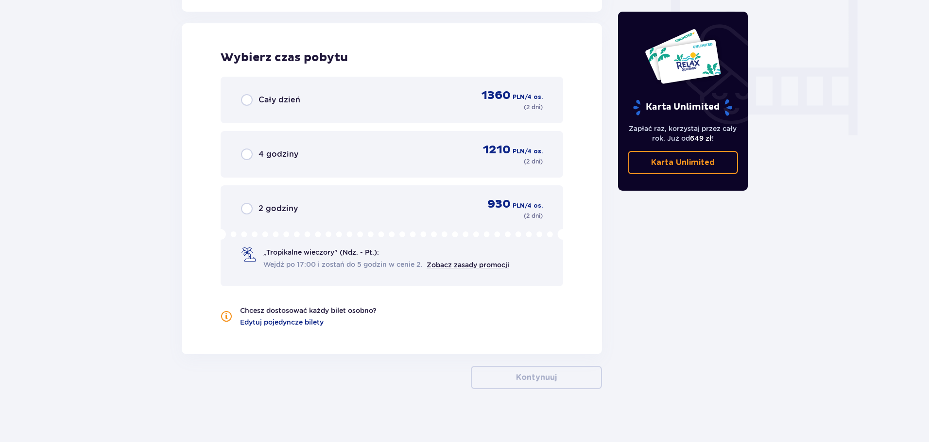
click at [347, 102] on div "Cały dzień 1360 PLN / 4 os. ( 2 dni )" at bounding box center [392, 99] width 302 height 23
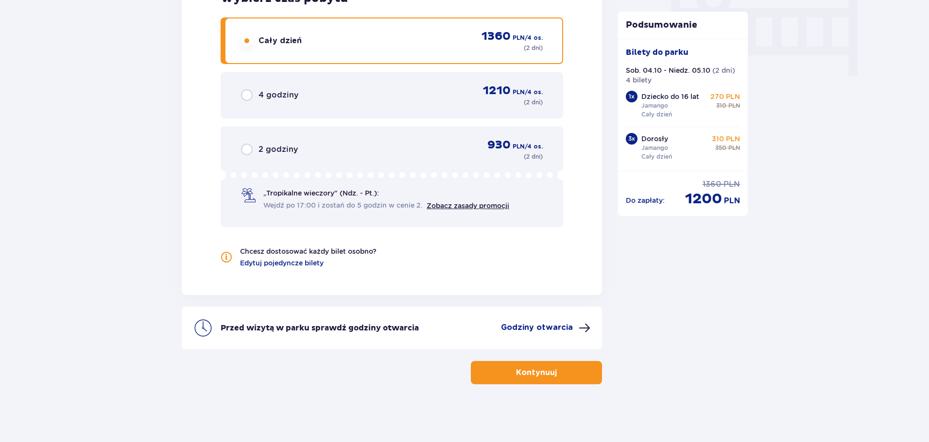
scroll to position [972, 0]
click at [545, 370] on p "Kontynuuj" at bounding box center [536, 372] width 41 height 11
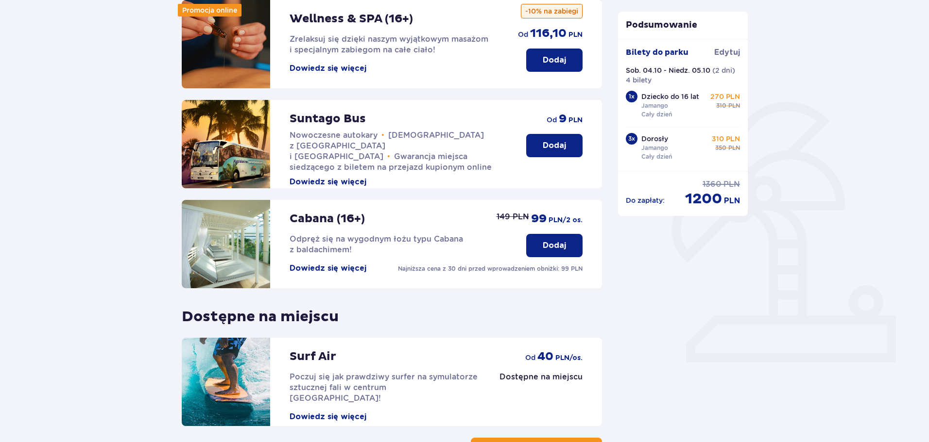
scroll to position [216, 0]
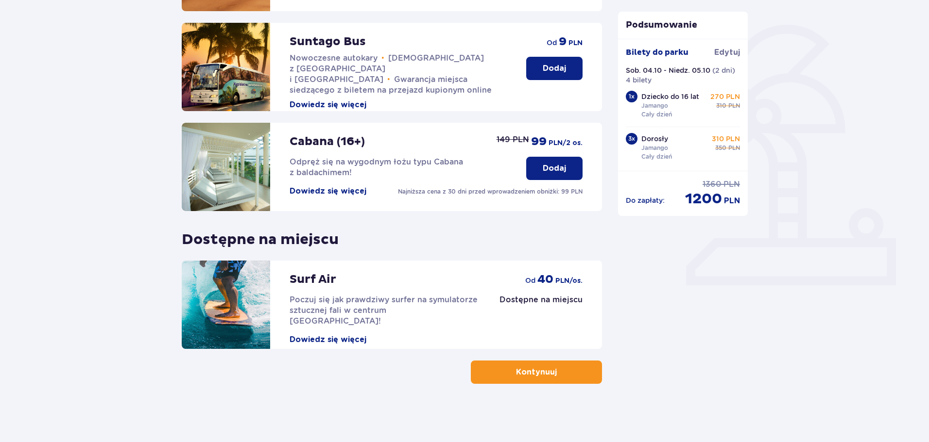
click at [553, 375] on span "button" at bounding box center [559, 373] width 12 height 12
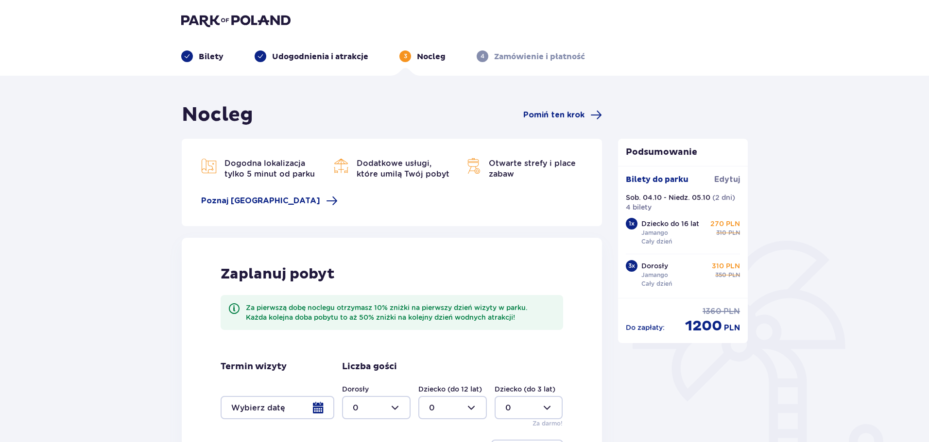
scroll to position [141, 0]
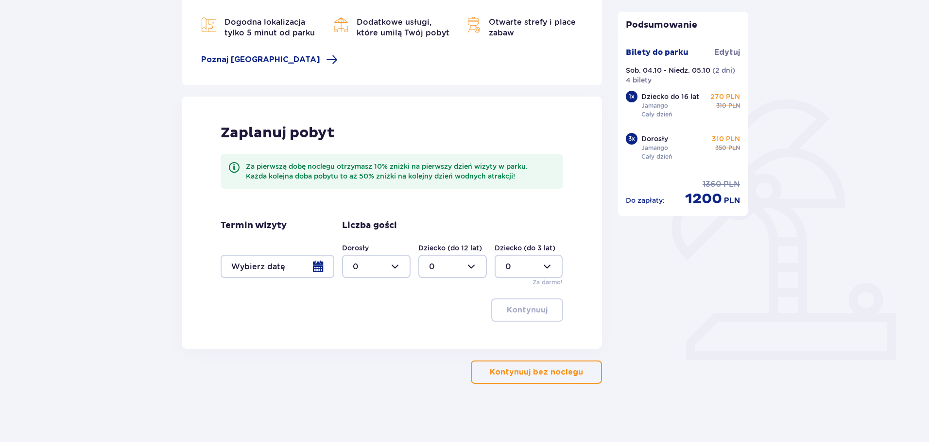
click at [323, 262] on div at bounding box center [277, 266] width 114 height 23
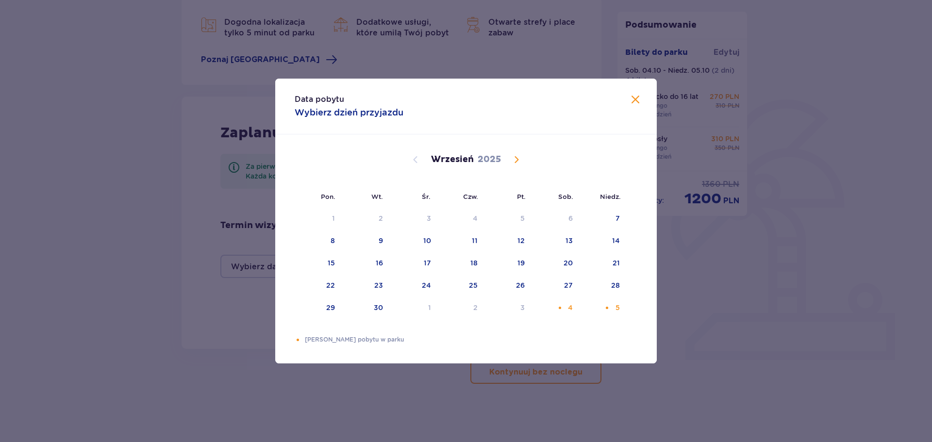
click at [519, 164] on span "Calendar" at bounding box center [517, 160] width 12 height 12
click at [568, 220] on div "4" at bounding box center [556, 218] width 47 height 21
click at [610, 216] on div "Choose niedziela, 5 października 2025 as your check-out date. It’s available." at bounding box center [607, 219] width 6 height 6
type input "04.10.25 - 05.10.25"
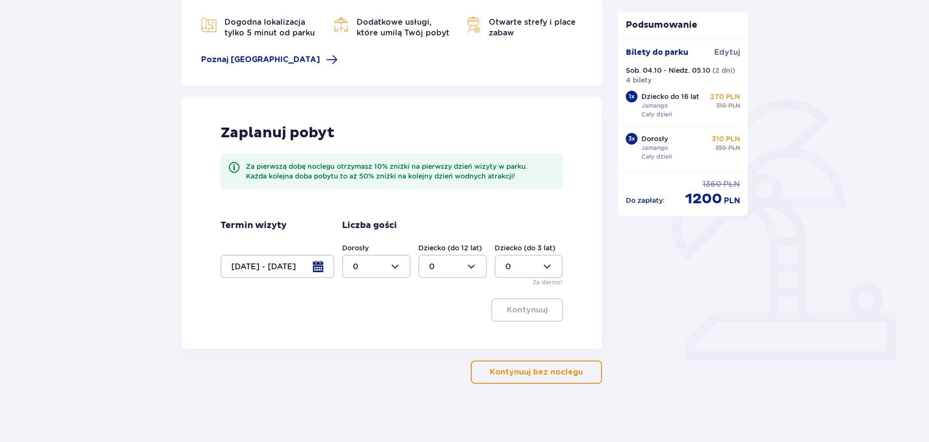
click at [384, 270] on div at bounding box center [376, 266] width 68 height 23
click at [355, 353] on p "3" at bounding box center [355, 357] width 5 height 11
type input "3"
click at [450, 278] on div at bounding box center [452, 266] width 68 height 23
click at [439, 311] on div "1" at bounding box center [452, 316] width 47 height 11
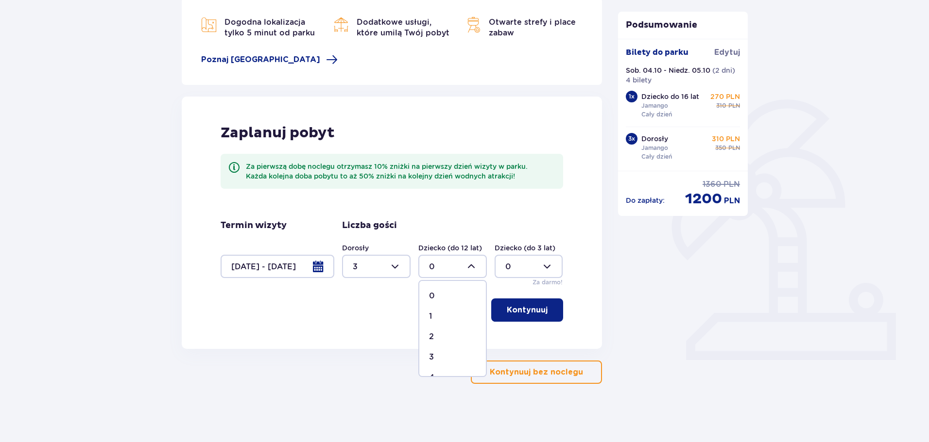
type input "1"
click at [514, 310] on p "Kontynuuj" at bounding box center [527, 310] width 41 height 11
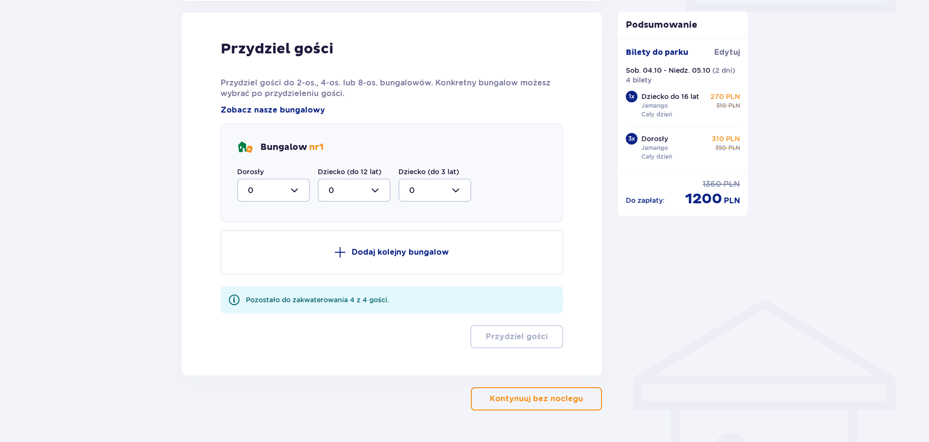
scroll to position [490, 0]
click at [287, 180] on div at bounding box center [273, 189] width 73 height 23
click at [253, 278] on div "3" at bounding box center [273, 280] width 51 height 11
type input "3"
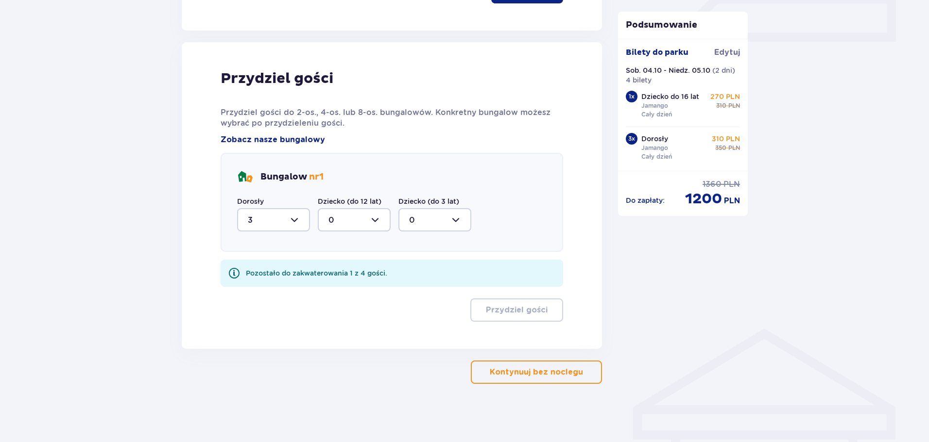
scroll to position [460, 0]
click at [352, 222] on div at bounding box center [354, 219] width 73 height 23
click at [337, 268] on div "1" at bounding box center [353, 270] width 51 height 11
type input "1"
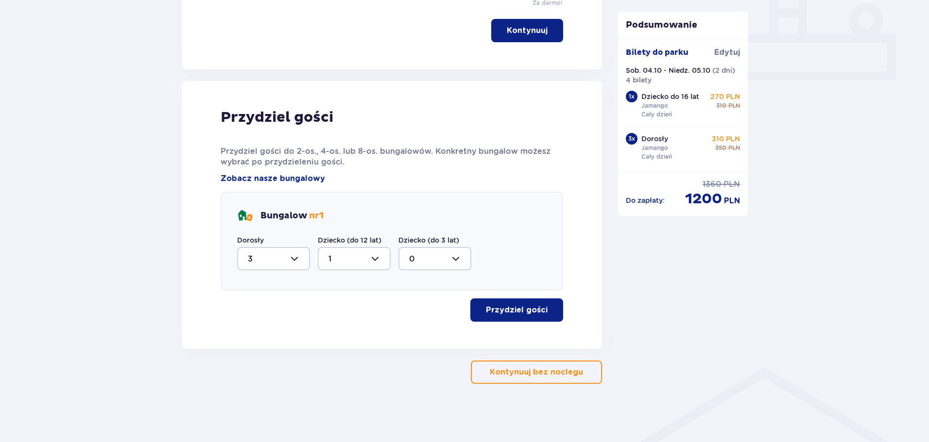
scroll to position [421, 0]
click at [513, 307] on p "Przydziel gości" at bounding box center [517, 310] width 62 height 11
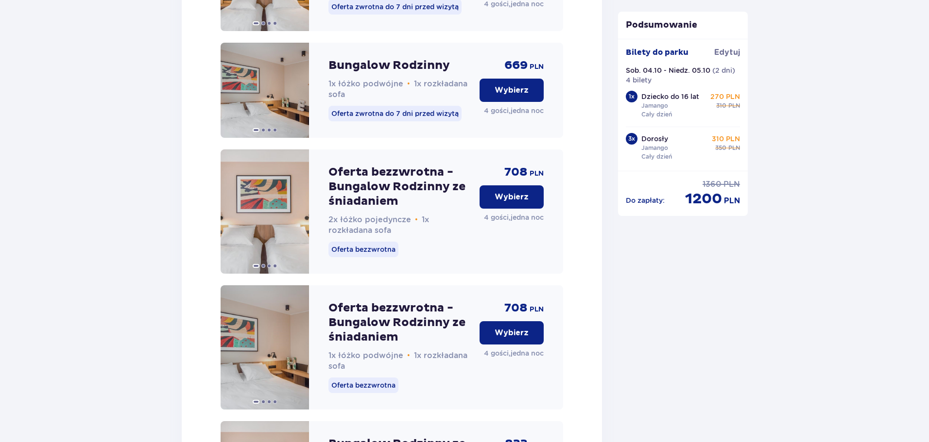
scroll to position [1256, 0]
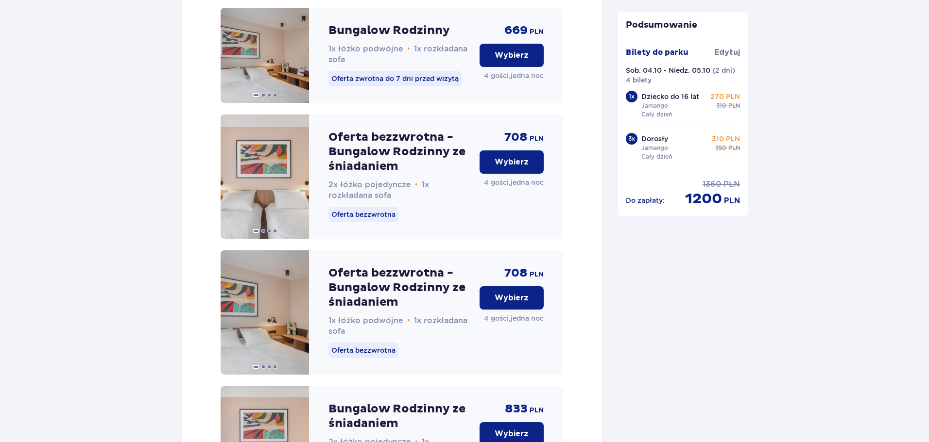
click at [505, 304] on p "Wybierz" at bounding box center [511, 298] width 34 height 11
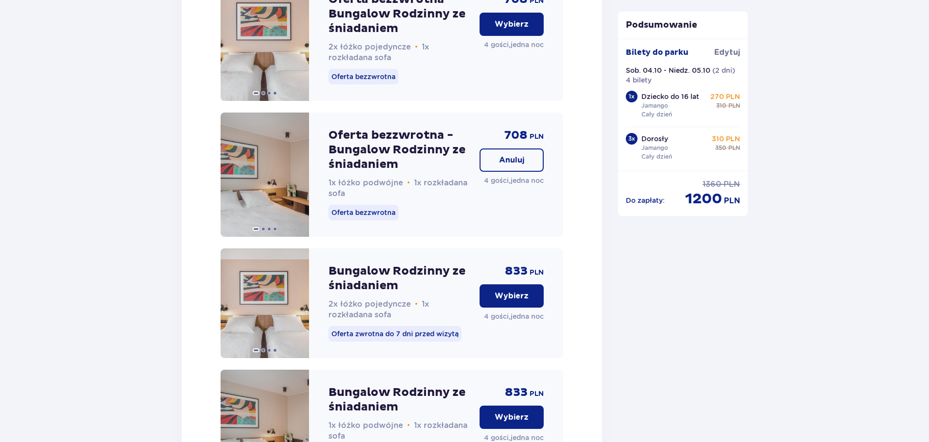
scroll to position [1386, 0]
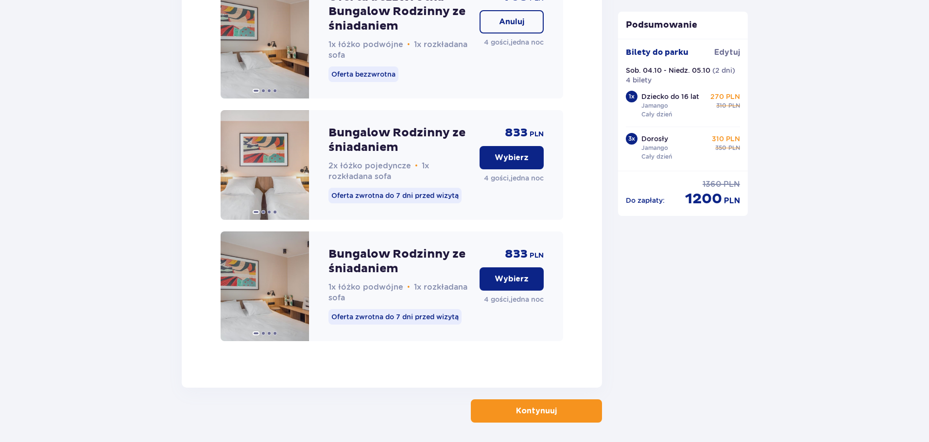
click at [513, 414] on button "Kontynuuj" at bounding box center [536, 411] width 131 height 23
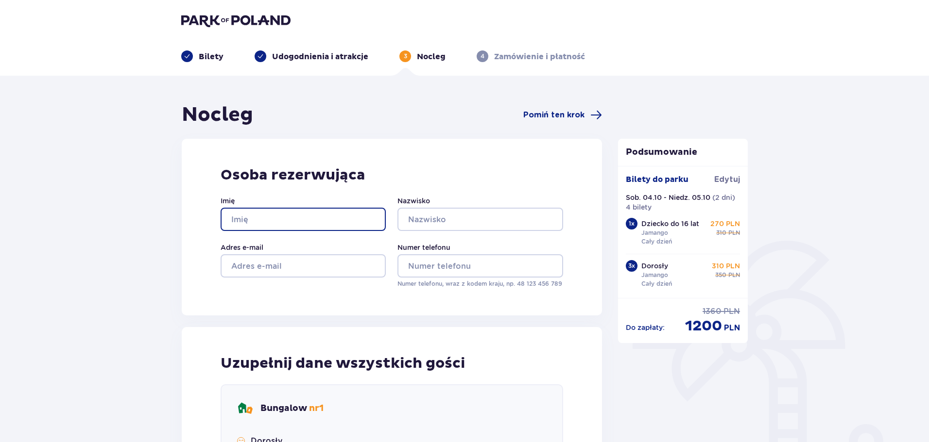
click at [281, 221] on input "Imię" at bounding box center [302, 219] width 165 height 23
type input "Oleksii"
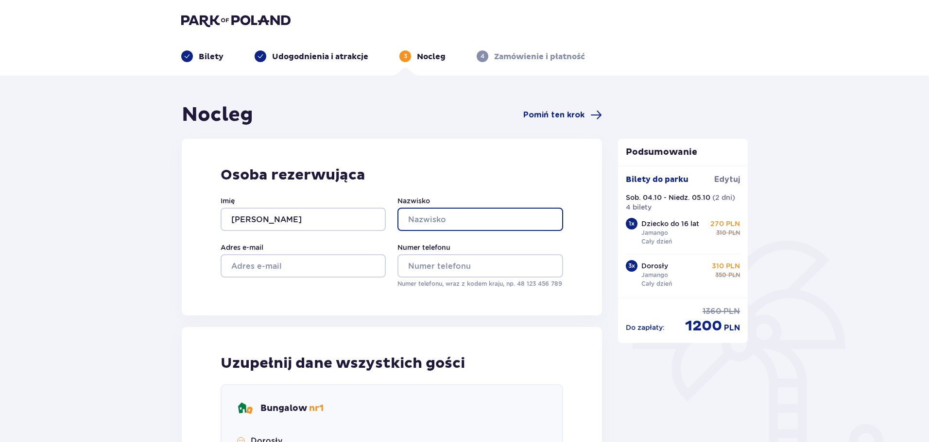
paste input "Lytvynenko"
type input "Lytvynenko"
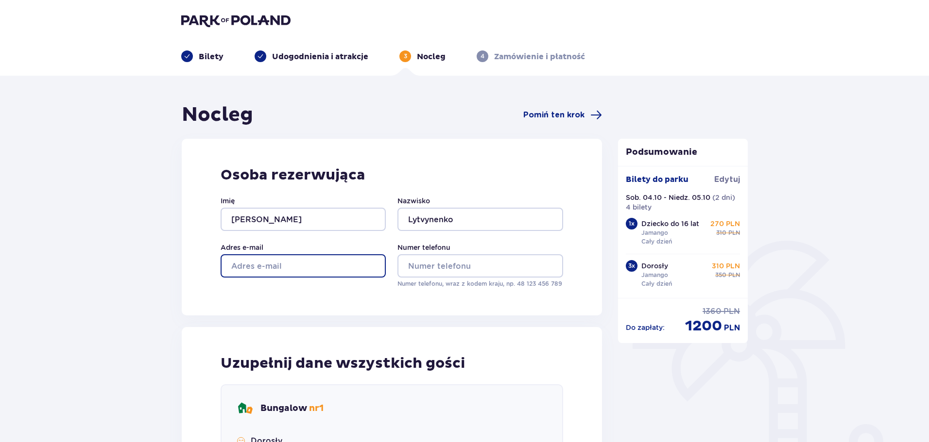
click at [271, 268] on input "Adres e-mail" at bounding box center [302, 265] width 165 height 23
type input "[EMAIL_ADDRESS][DOMAIN_NAME]"
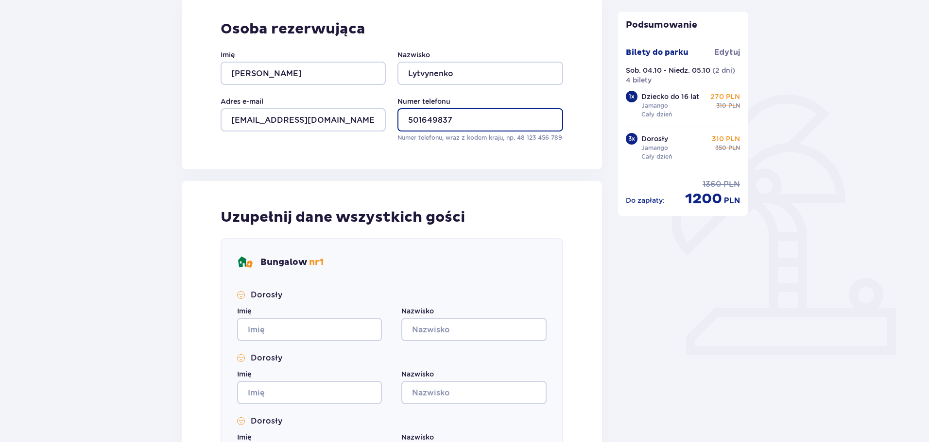
scroll to position [243, 0]
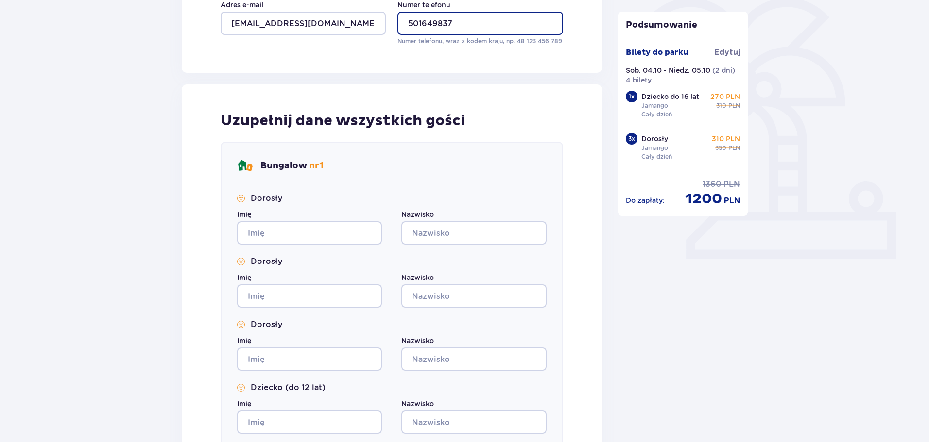
type input "501649837"
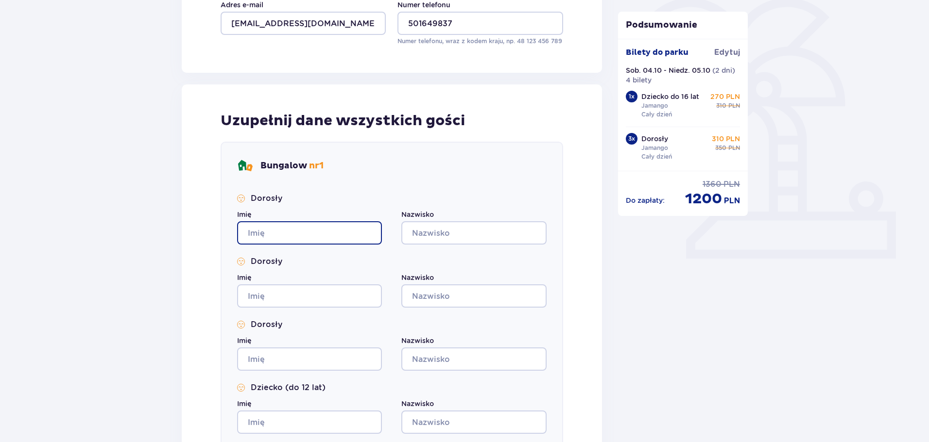
click at [272, 236] on input "Imię" at bounding box center [309, 232] width 145 height 23
type input "Oleksii"
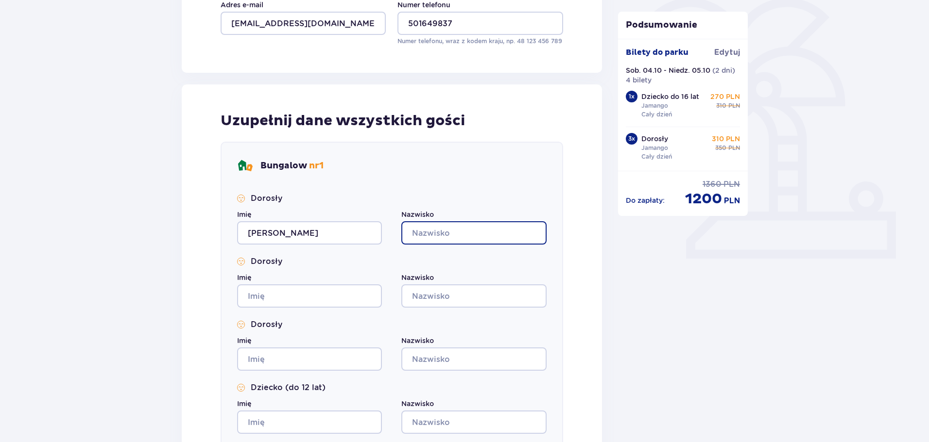
paste input "Lytvynenko"
type input "Lytvynenko"
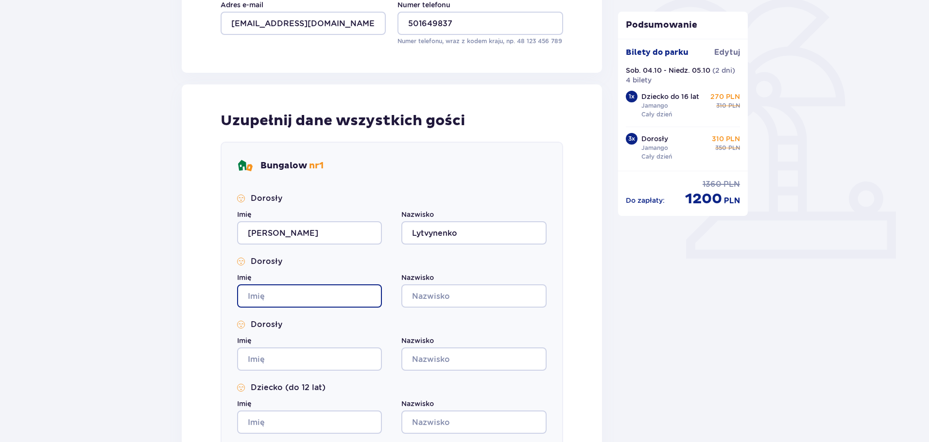
click at [292, 296] on input "Imię" at bounding box center [309, 296] width 145 height 23
type input "Yuliia"
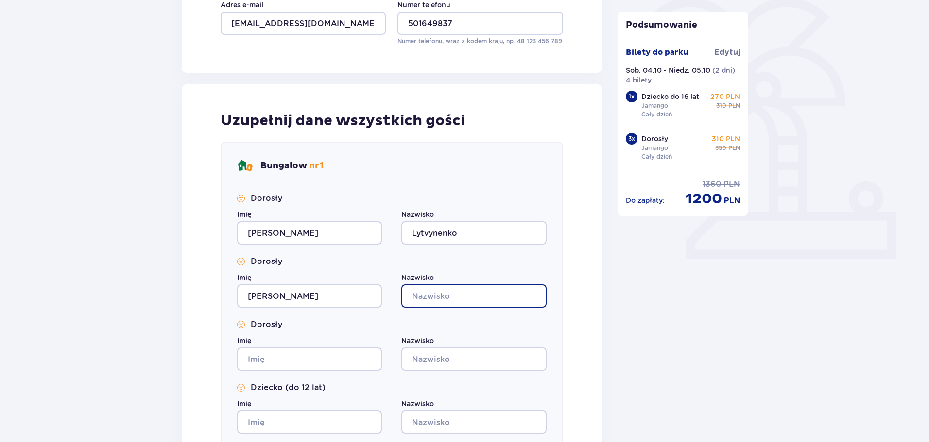
paste input "Lytvynenko"
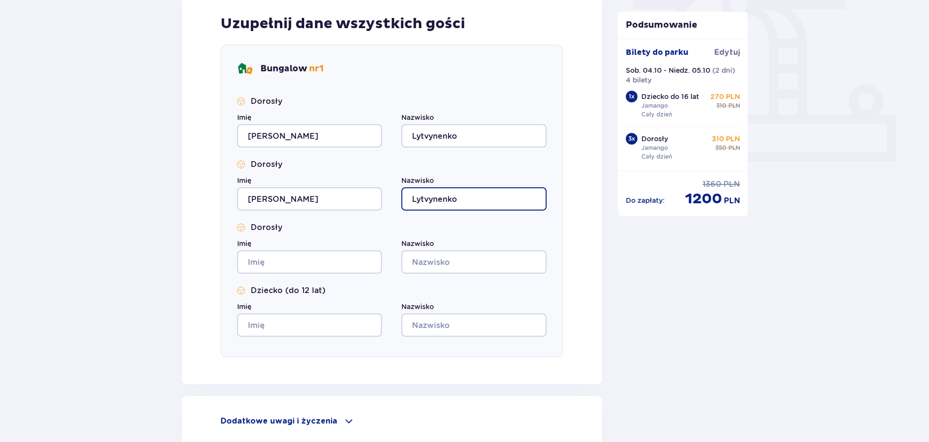
type input "Lytvynenko"
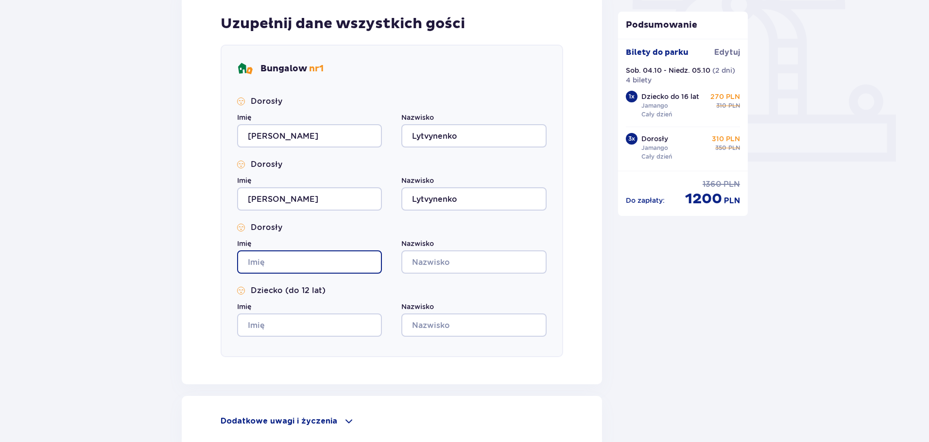
click at [279, 261] on input "Imię" at bounding box center [309, 262] width 145 height 23
type input "Iryna"
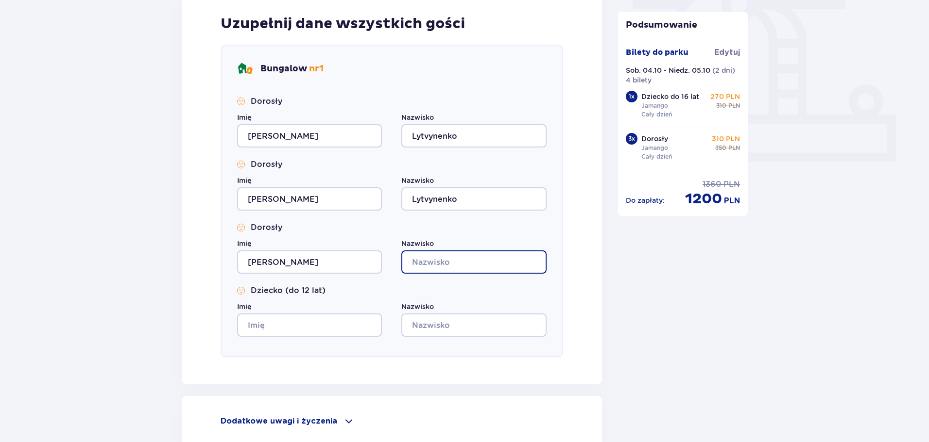
paste input "Lytvynenko"
type input "Lytvynenko"
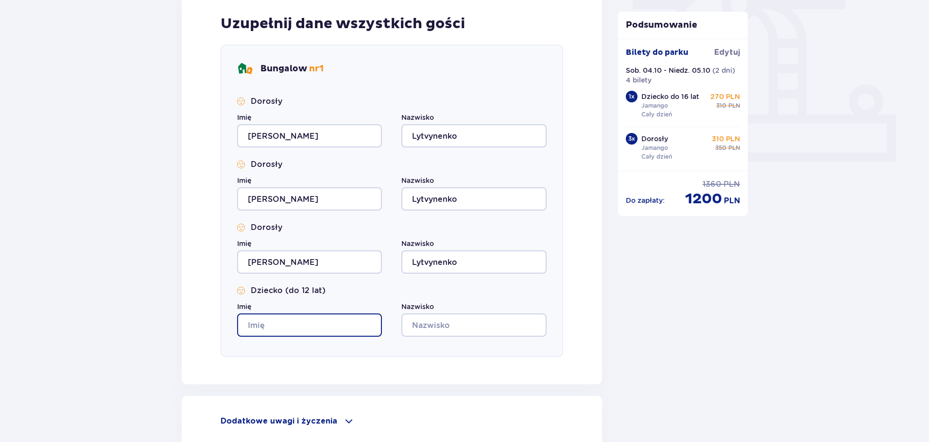
click at [304, 333] on input "Imię" at bounding box center [309, 325] width 145 height 23
type input "Viktoriia"
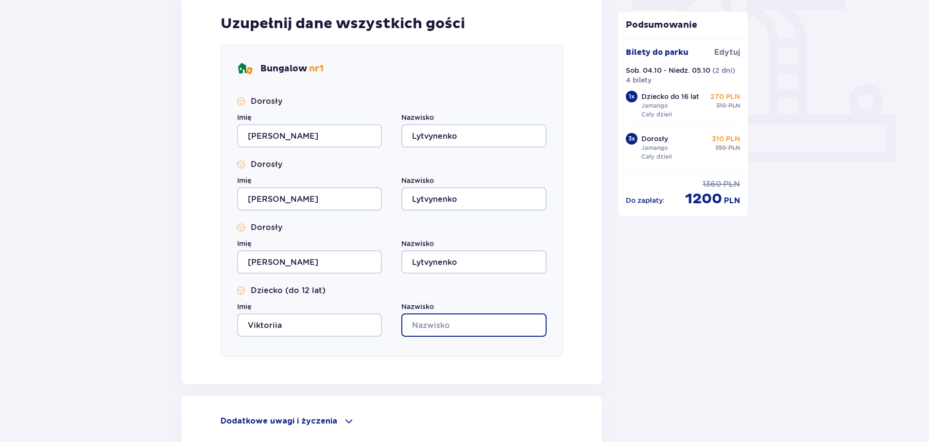
click at [465, 319] on input "Nazwisko" at bounding box center [473, 325] width 145 height 23
paste input "Lytvynenko"
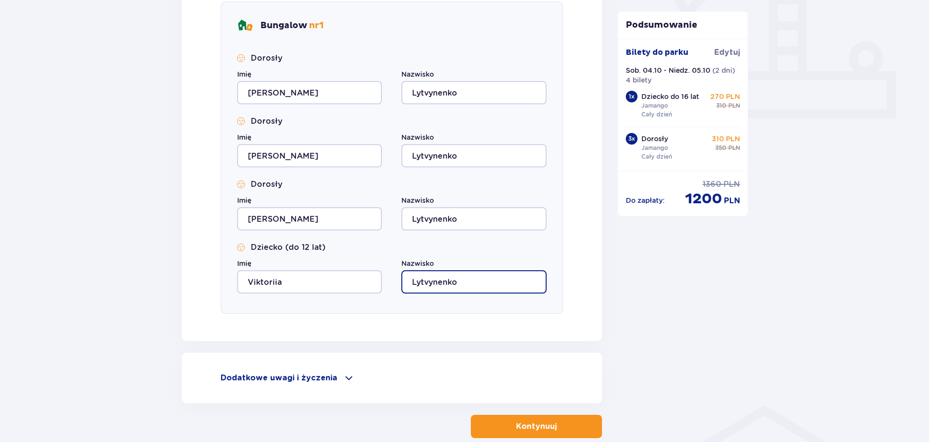
scroll to position [438, 0]
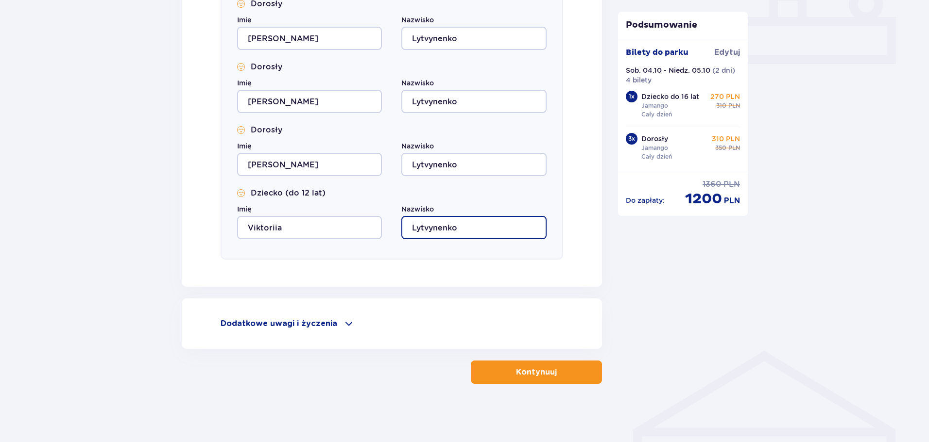
type input "Lytvynenko"
click at [551, 374] on button "Kontynuuj" at bounding box center [536, 372] width 131 height 23
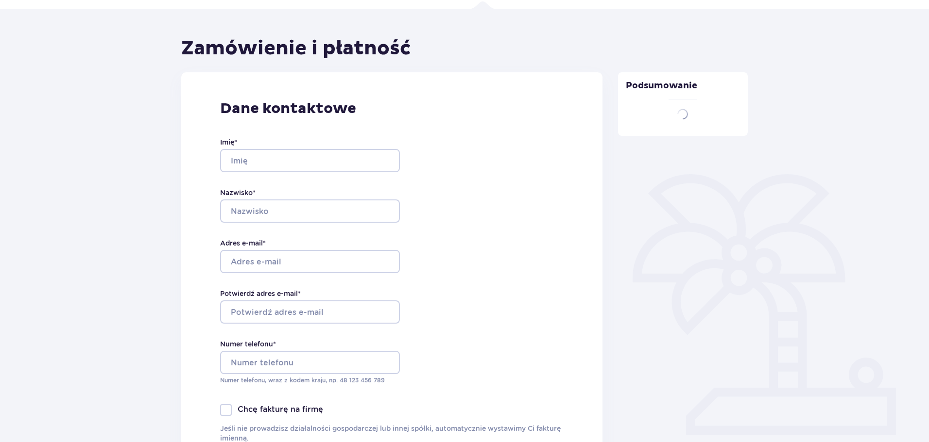
type input "Oleksii"
type input "Lytvynenko"
type input "kolcher2007@gmail.com"
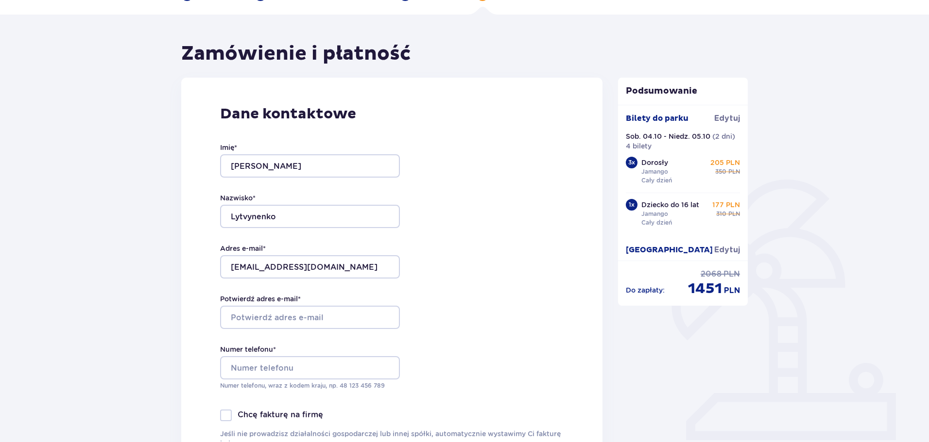
scroll to position [146, 0]
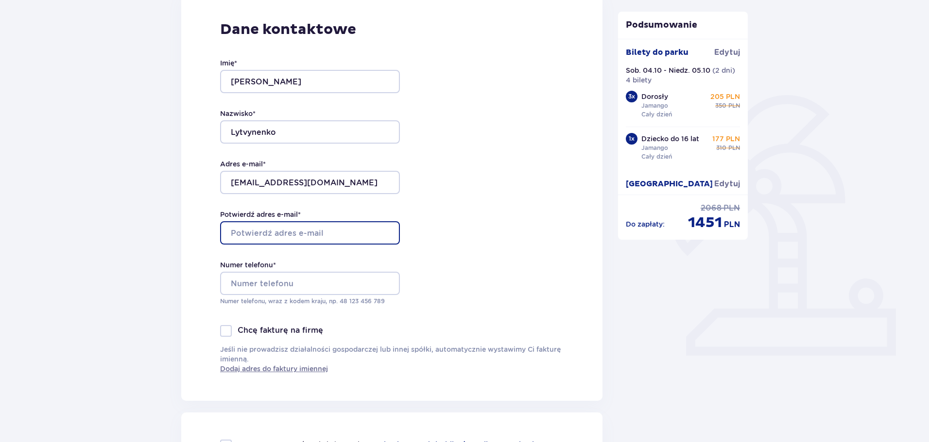
click at [298, 225] on input "Potwierdź adres e-mail *" at bounding box center [310, 232] width 180 height 23
type input "[EMAIL_ADDRESS][DOMAIN_NAME]"
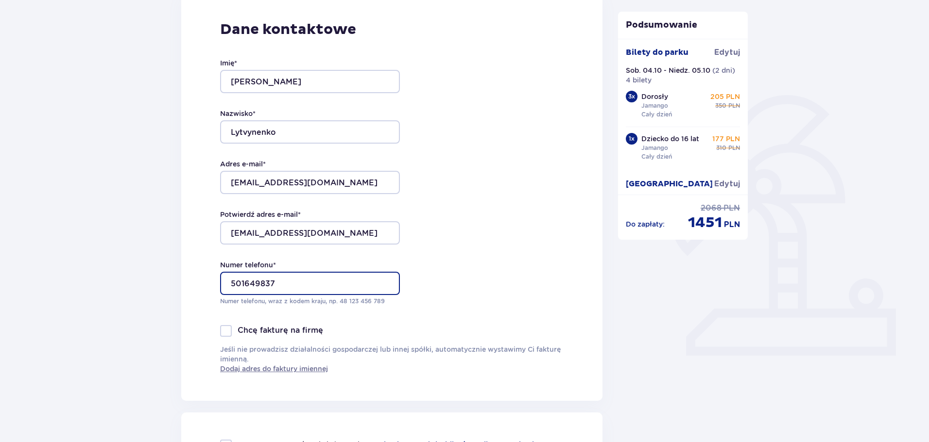
type input "501649837"
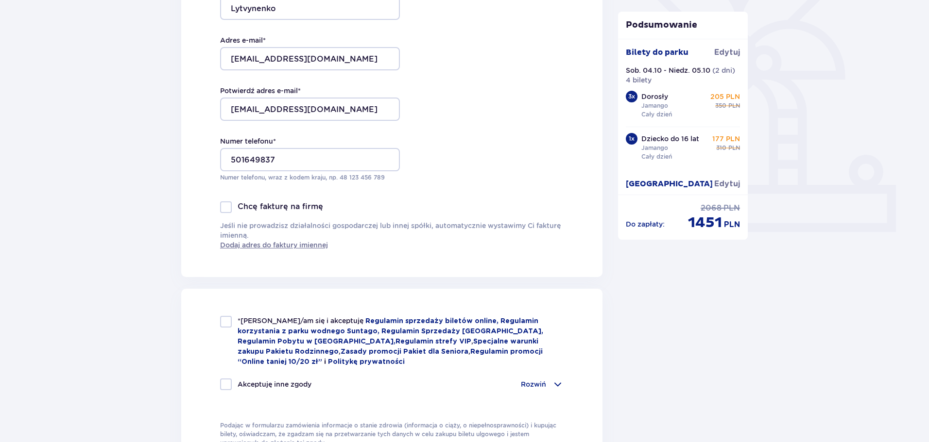
scroll to position [291, 0]
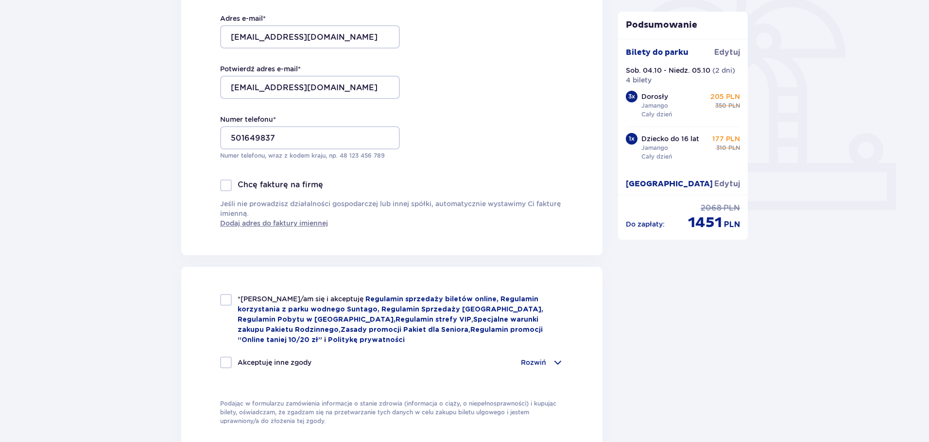
click at [225, 305] on div at bounding box center [226, 300] width 12 height 12
checkbox input "true"
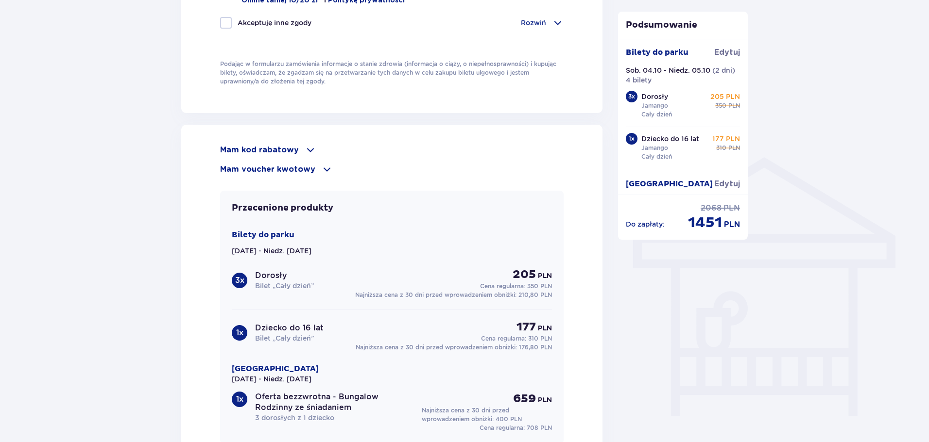
scroll to position [826, 0]
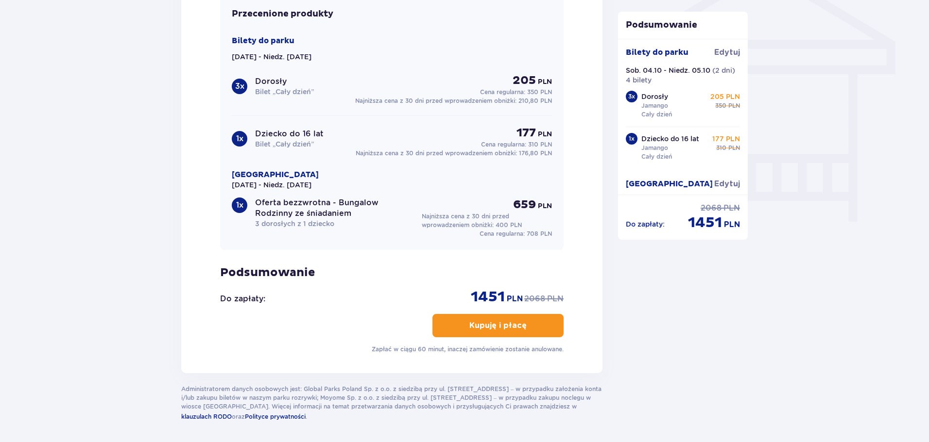
click at [492, 324] on p "Kupuję i płacę" at bounding box center [497, 326] width 57 height 11
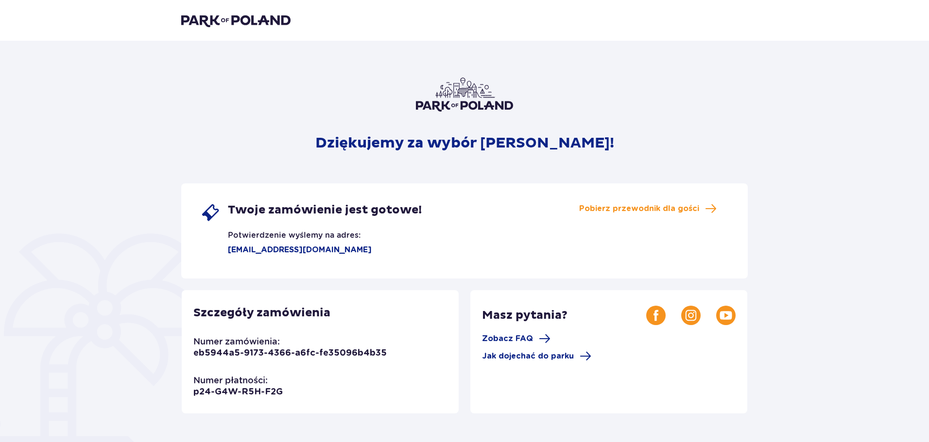
click at [206, 20] on img at bounding box center [235, 21] width 109 height 14
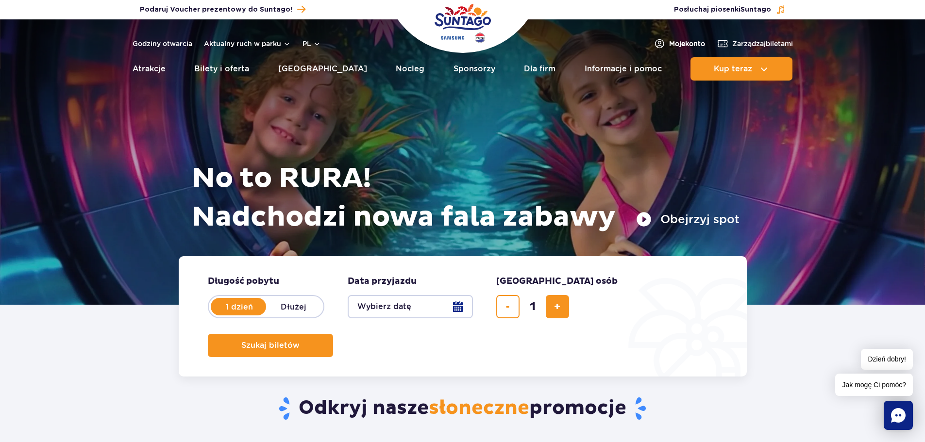
click at [680, 43] on span "Moje konto" at bounding box center [687, 44] width 36 height 10
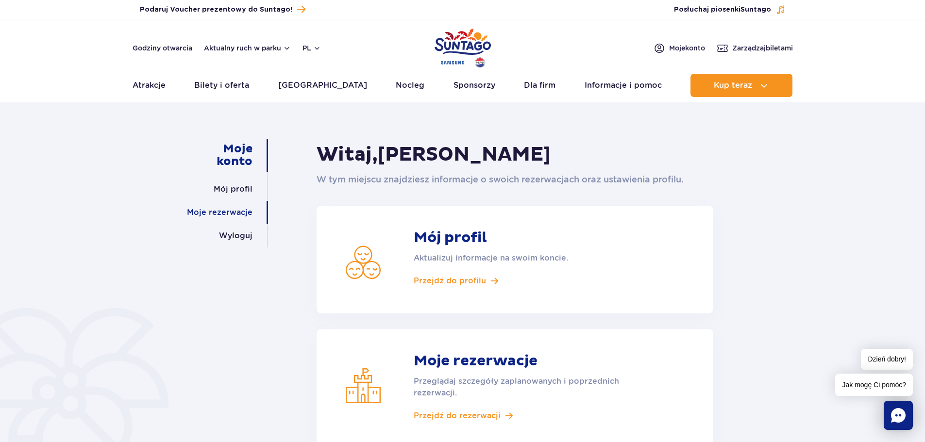
click at [225, 213] on link "Moje rezerwacje" at bounding box center [220, 212] width 66 height 23
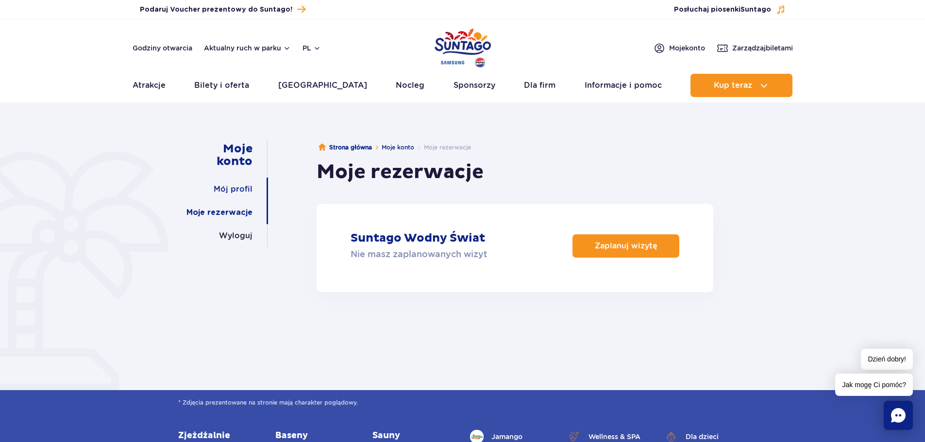
click at [230, 191] on link "Mój profil" at bounding box center [233, 189] width 39 height 23
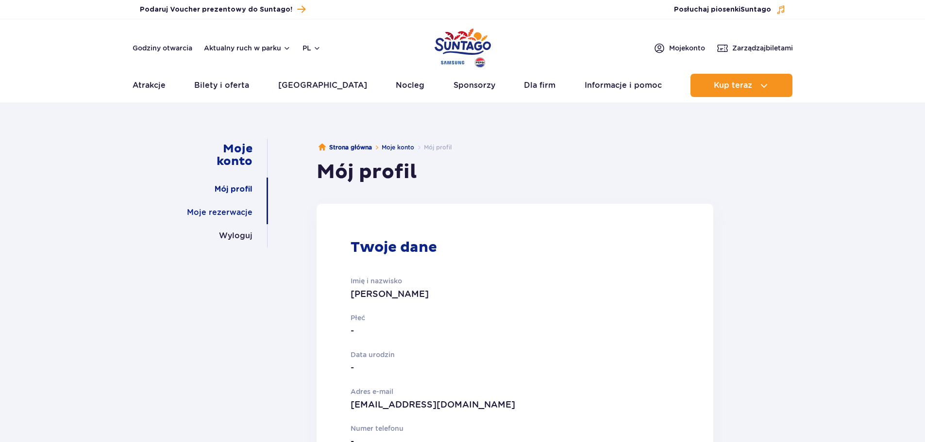
click at [220, 204] on link "Moje rezerwacje" at bounding box center [220, 212] width 66 height 23
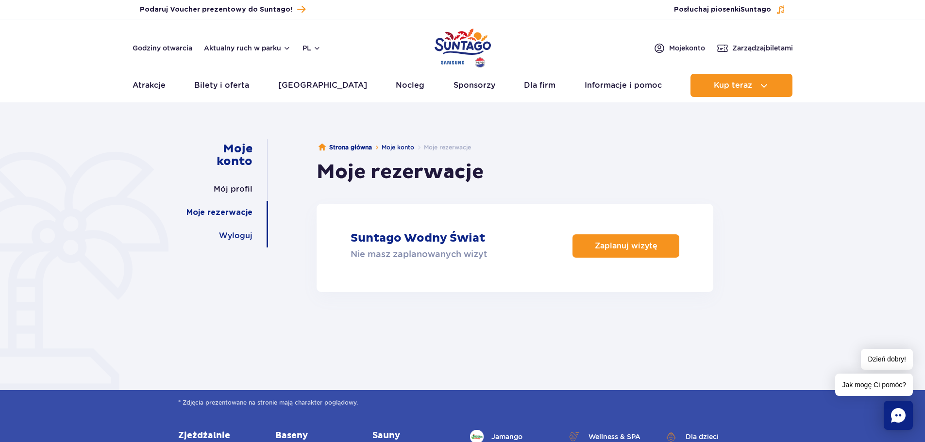
click at [237, 237] on link "Wyloguj" at bounding box center [236, 235] width 34 height 23
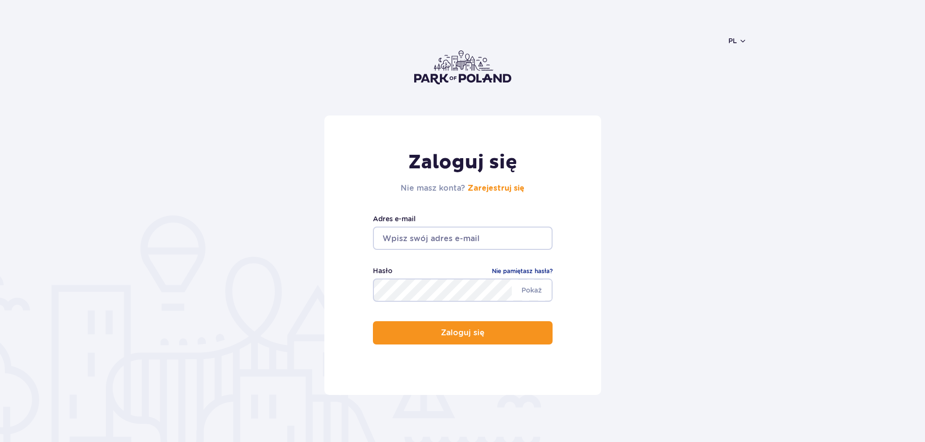
click at [418, 237] on input "email" at bounding box center [463, 238] width 180 height 23
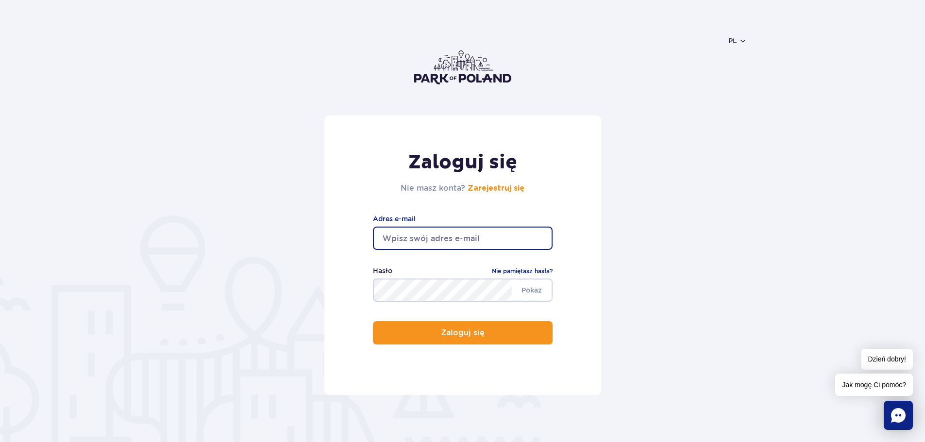
type input "[EMAIL_ADDRESS][DOMAIN_NAME]"
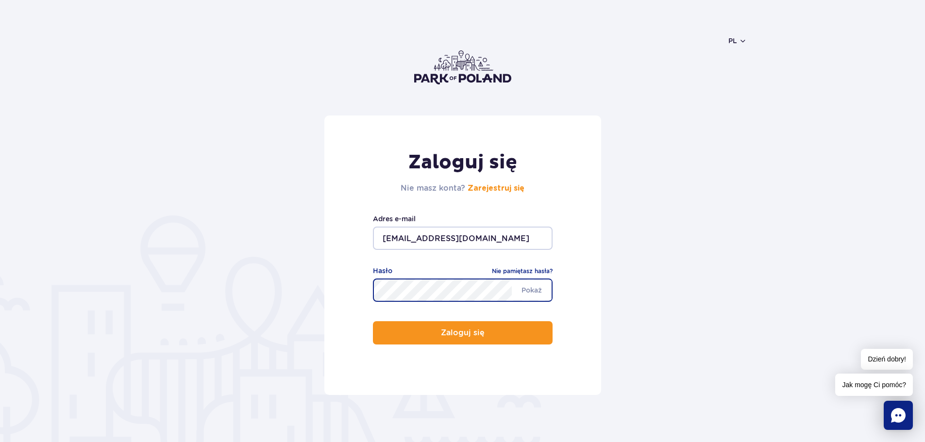
click at [373, 321] on button "Zaloguj się" at bounding box center [463, 332] width 180 height 23
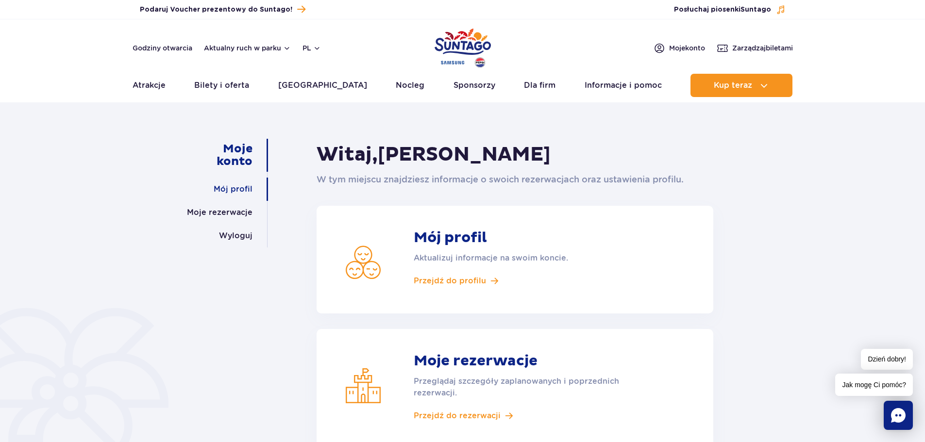
click at [237, 197] on link "Mój profil" at bounding box center [233, 189] width 39 height 23
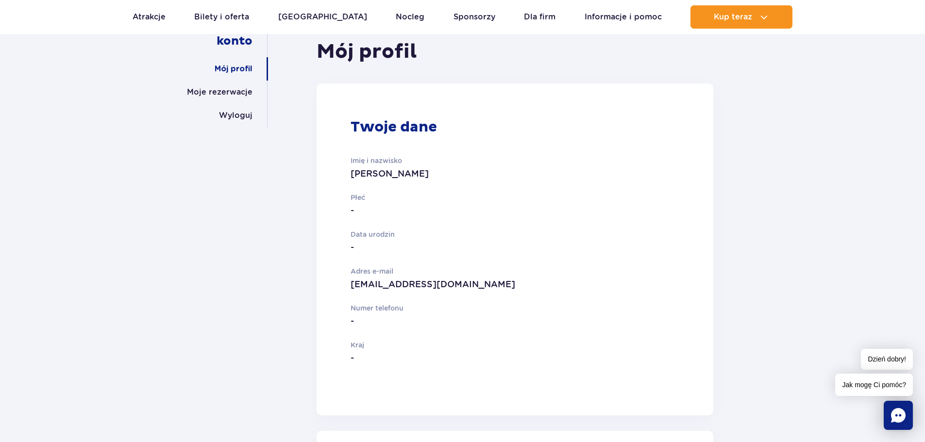
scroll to position [49, 0]
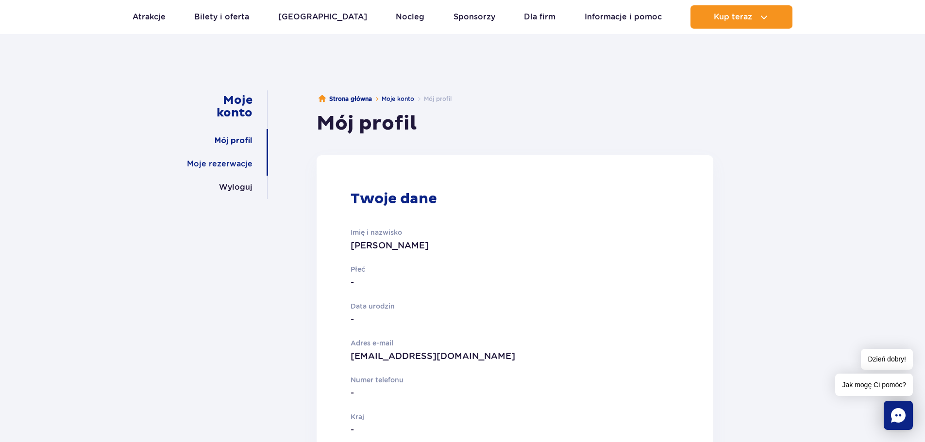
click at [217, 160] on link "Moje rezerwacje" at bounding box center [220, 163] width 66 height 23
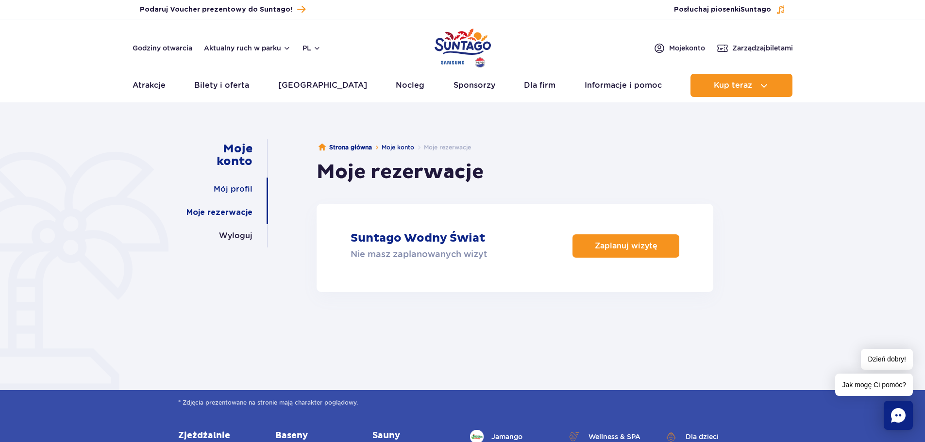
click at [244, 182] on link "Mój profil" at bounding box center [233, 189] width 39 height 23
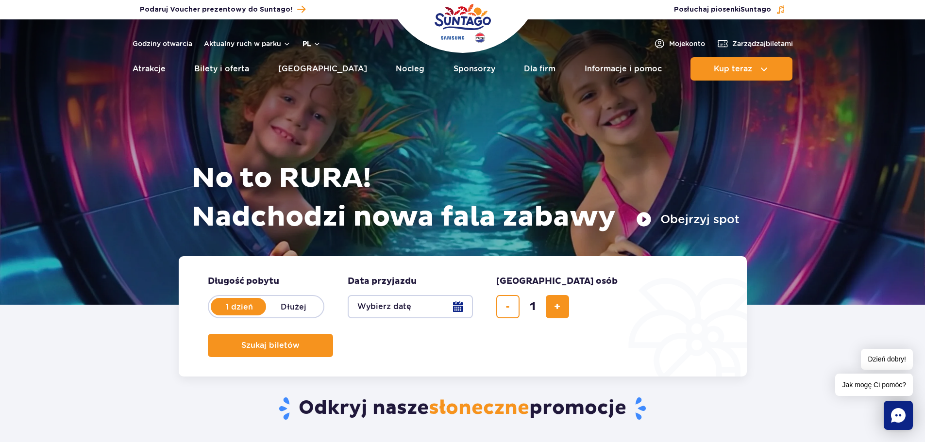
click at [307, 47] on button "pl" at bounding box center [312, 44] width 18 height 10
click at [308, 45] on button "pl" at bounding box center [312, 44] width 18 height 10
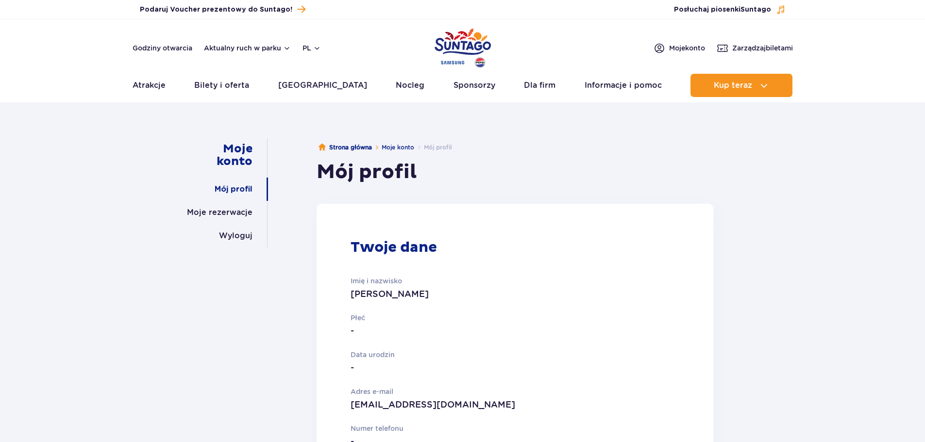
click at [224, 210] on link "Moje rezerwacje" at bounding box center [220, 212] width 66 height 23
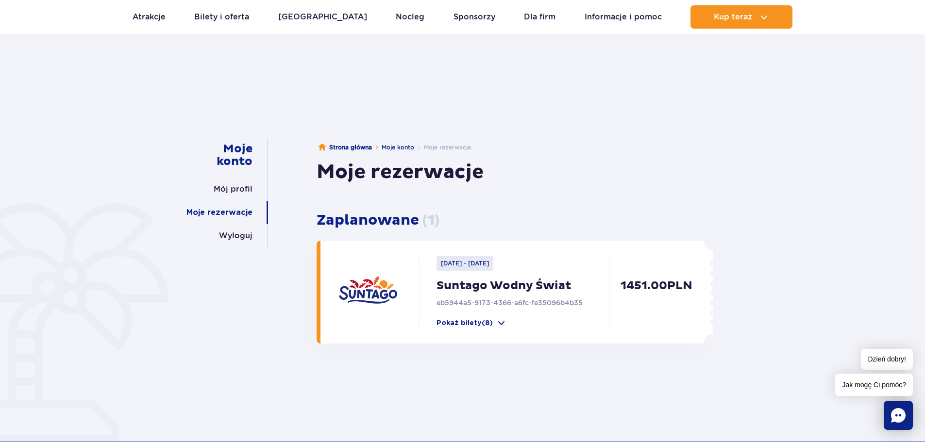
scroll to position [97, 0]
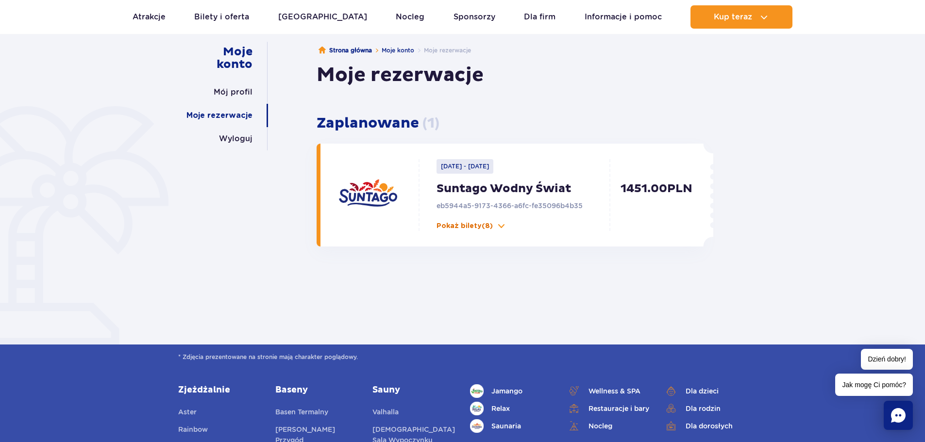
click at [493, 230] on button "Pokaż bilety (8)" at bounding box center [472, 226] width 70 height 10
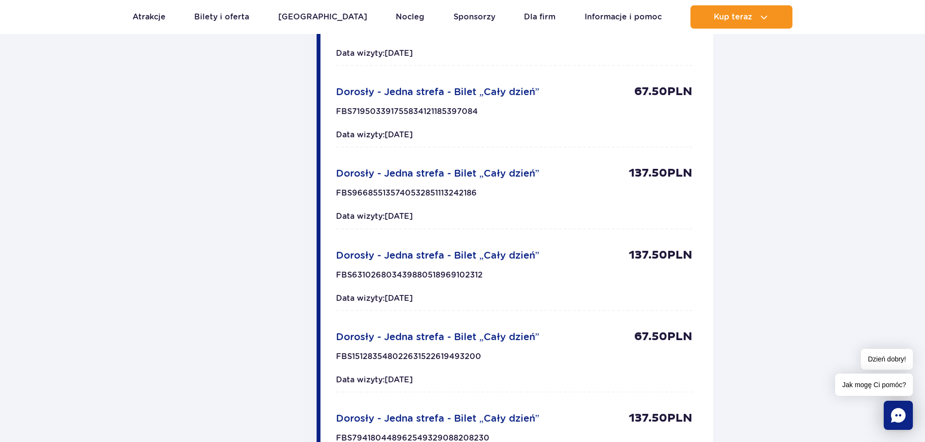
scroll to position [389, 0]
